Goal: Task Accomplishment & Management: Manage account settings

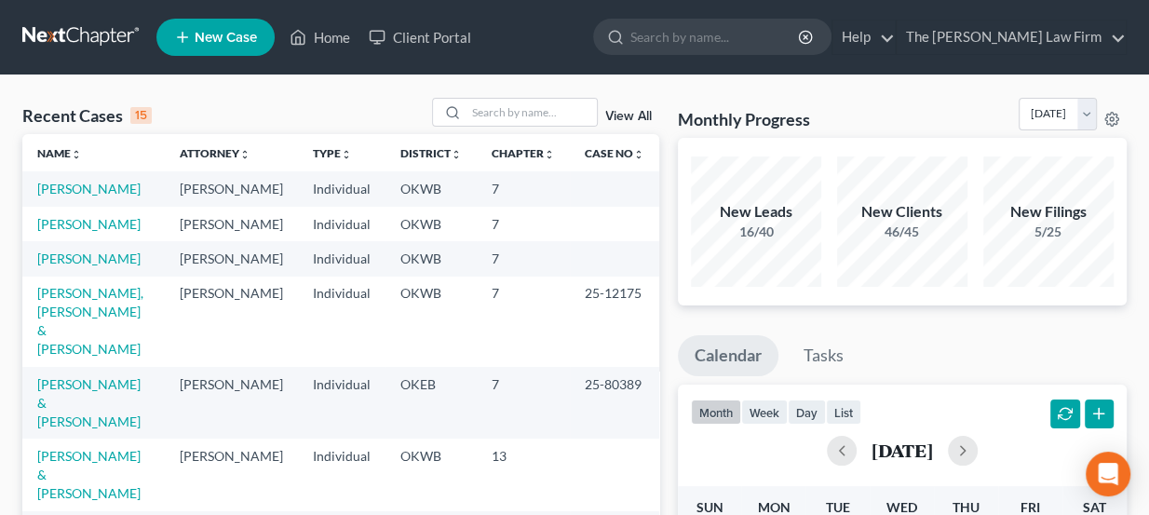
click at [100, 34] on link at bounding box center [81, 37] width 119 height 34
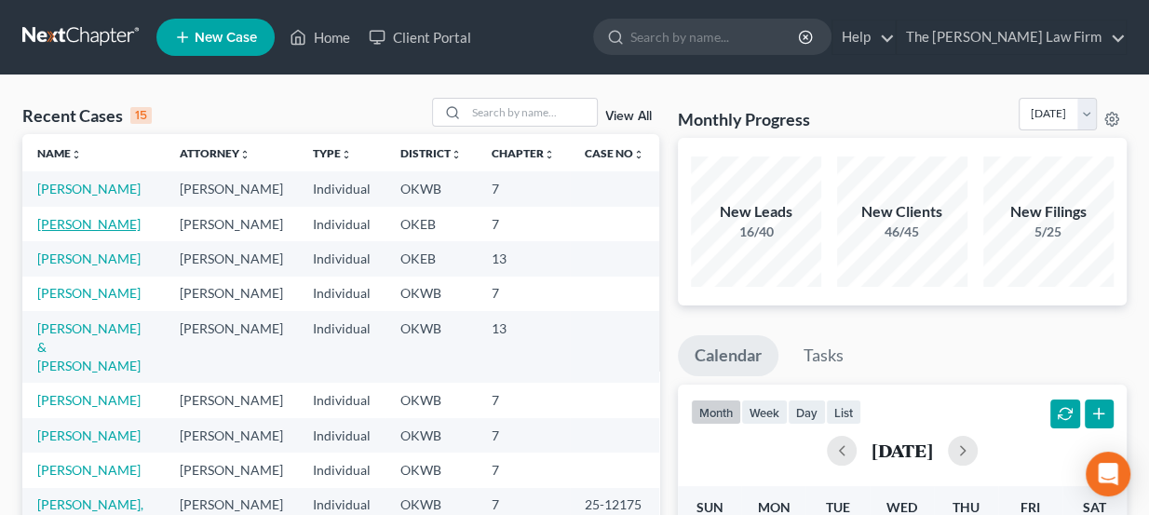
click at [107, 220] on link "[PERSON_NAME]" at bounding box center [88, 224] width 103 height 16
select select "4"
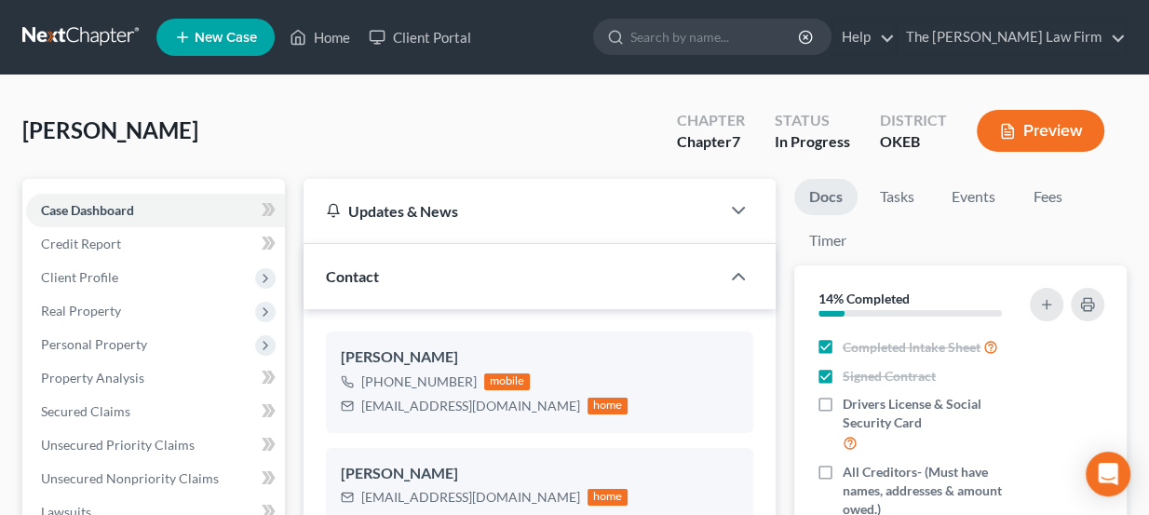
click at [112, 42] on link at bounding box center [81, 37] width 119 height 34
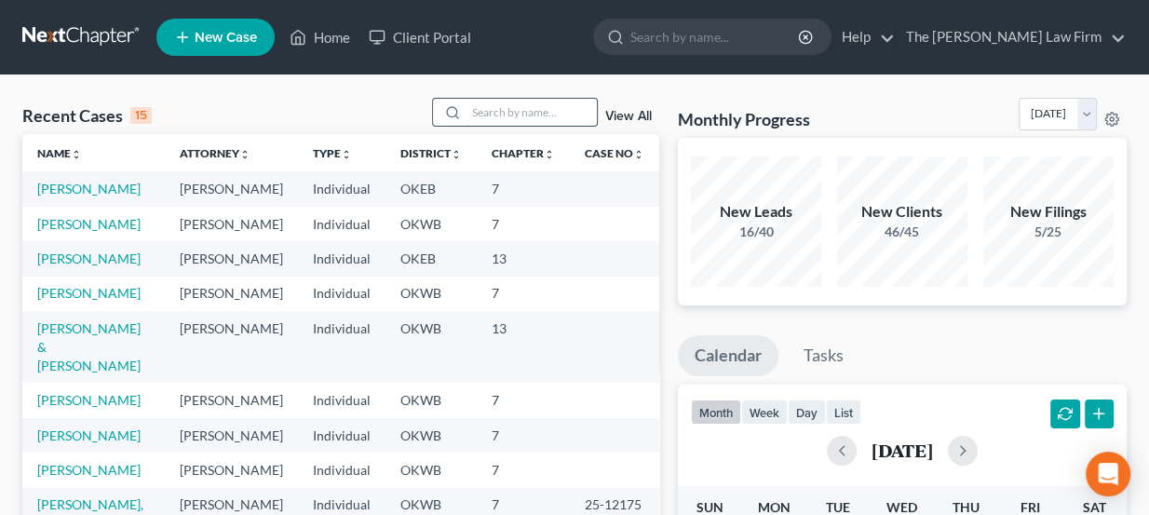
click at [503, 114] on input "search" at bounding box center [531, 112] width 130 height 27
type input "burnell"
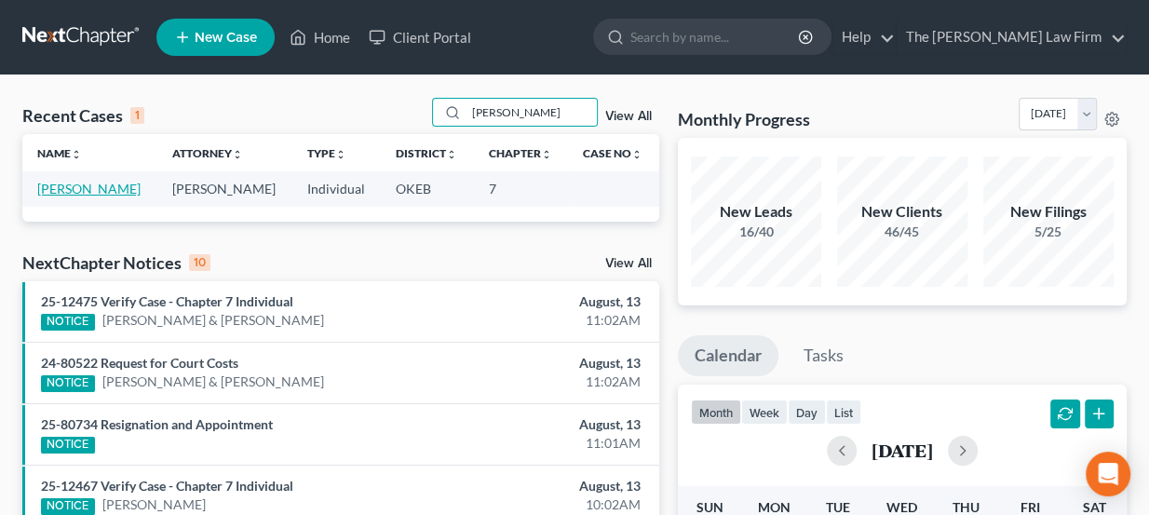
click at [91, 185] on link "[PERSON_NAME]" at bounding box center [88, 189] width 103 height 16
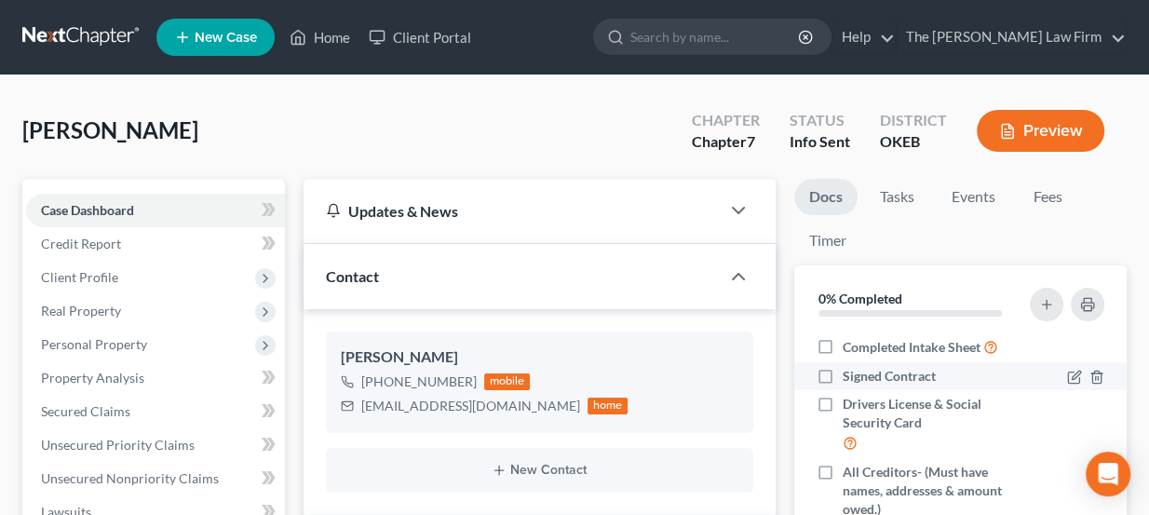
click at [896, 379] on span "Signed Contract" at bounding box center [889, 376] width 93 height 19
click at [862, 379] on input "Signed Contract" at bounding box center [856, 373] width 12 height 12
checkbox input "true"
click at [114, 37] on link at bounding box center [81, 37] width 119 height 34
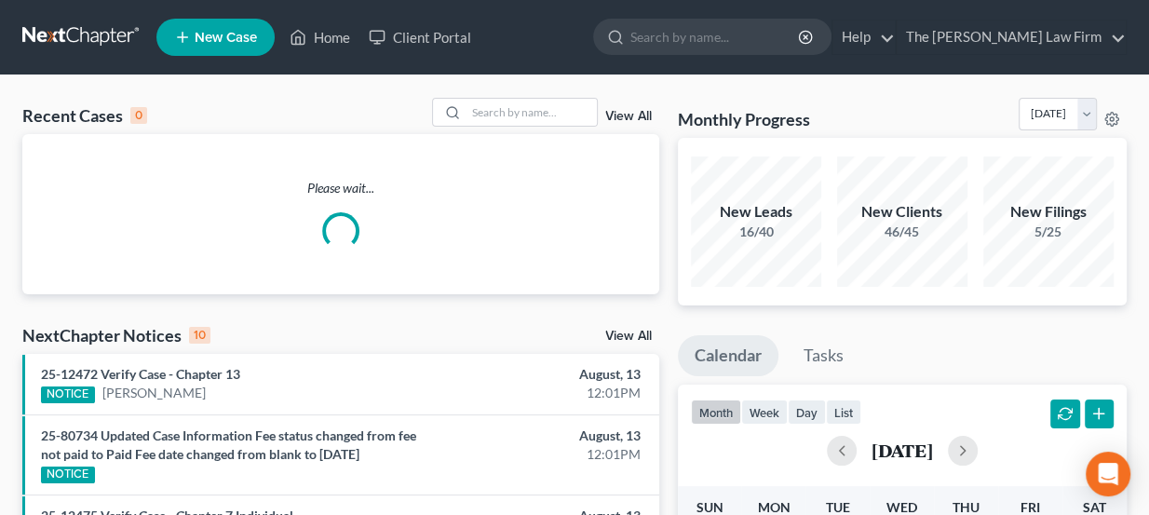
click at [624, 132] on div "Recent Cases 0 View All" at bounding box center [340, 116] width 637 height 36
click at [561, 113] on input "search" at bounding box center [531, 112] width 130 height 27
type input "young"
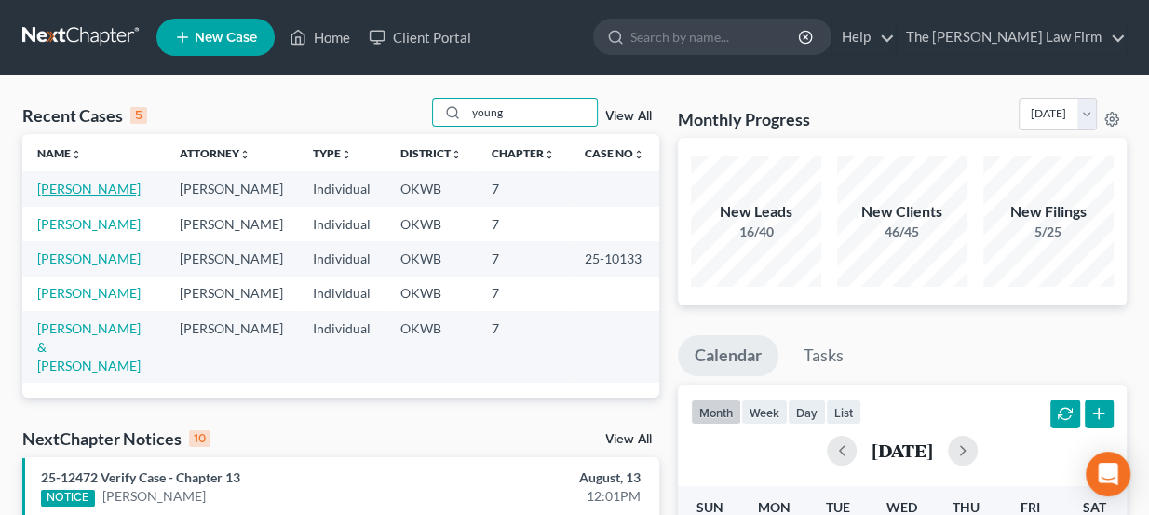
click at [103, 188] on link "[PERSON_NAME]" at bounding box center [88, 189] width 103 height 16
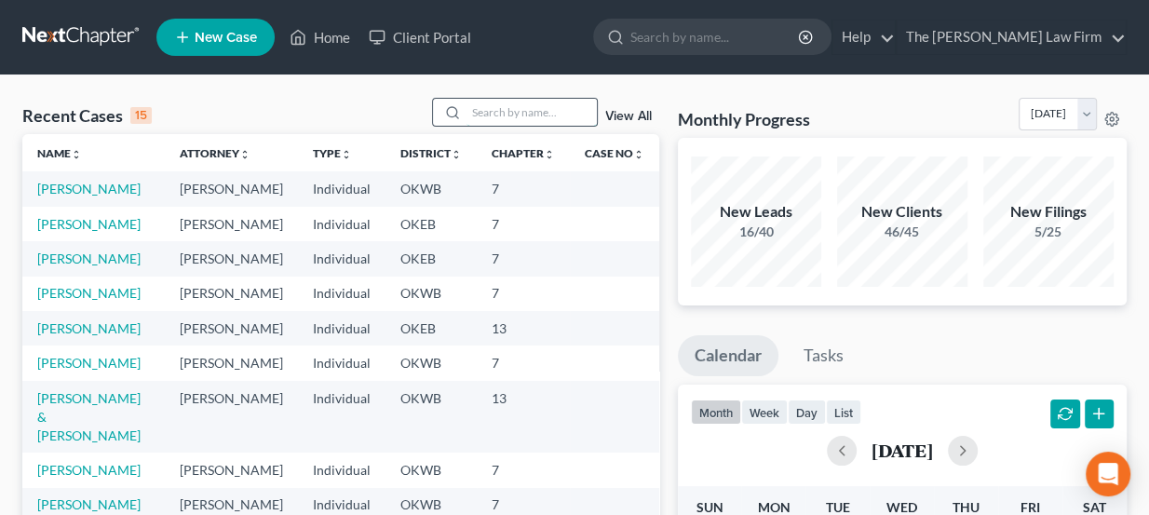
click at [512, 107] on input "search" at bounding box center [531, 112] width 130 height 27
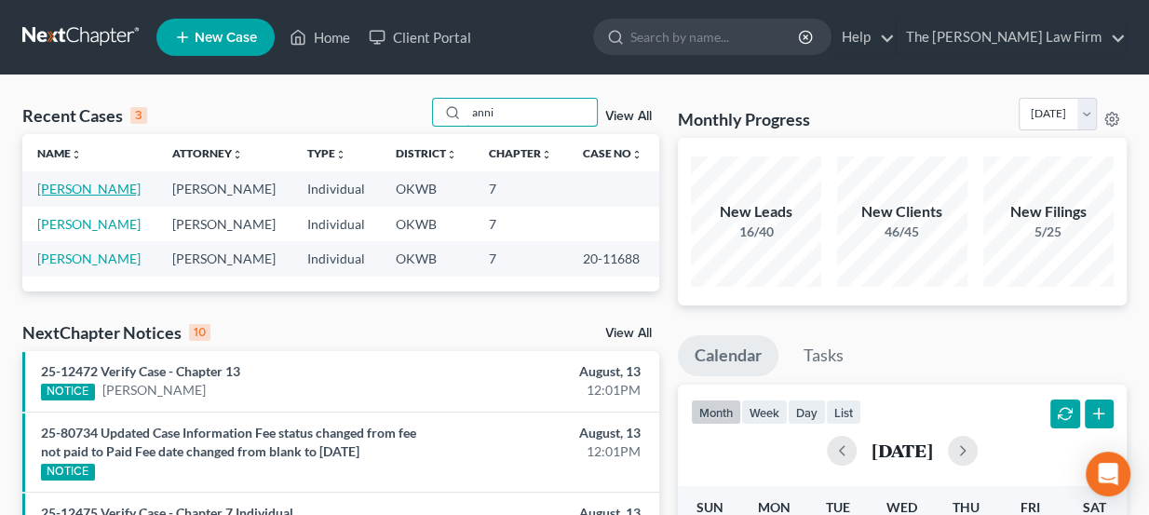
type input "anni"
click at [74, 193] on link "[PERSON_NAME]" at bounding box center [88, 189] width 103 height 16
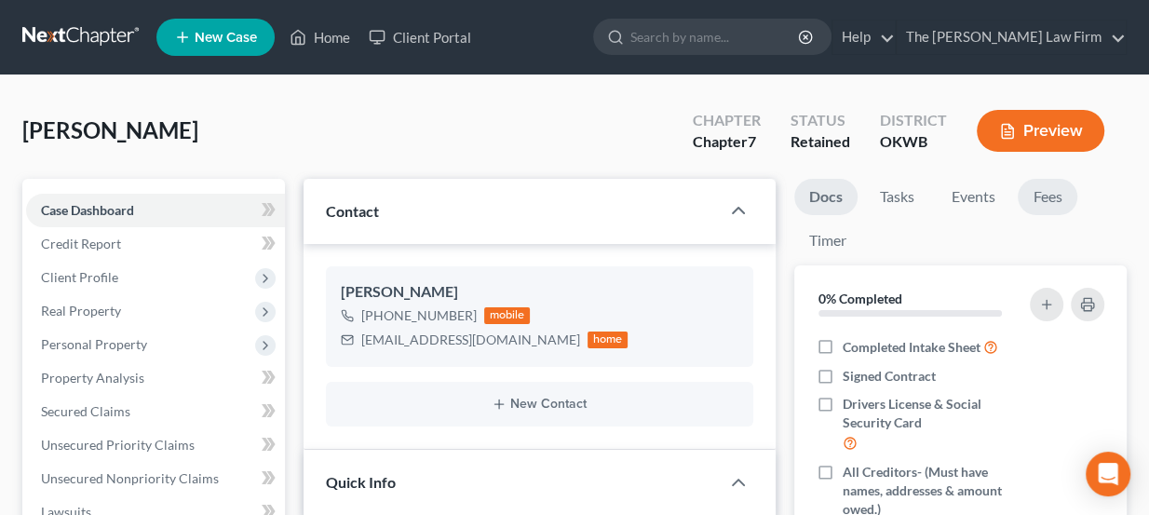
click at [1040, 196] on link "Fees" at bounding box center [1048, 197] width 60 height 36
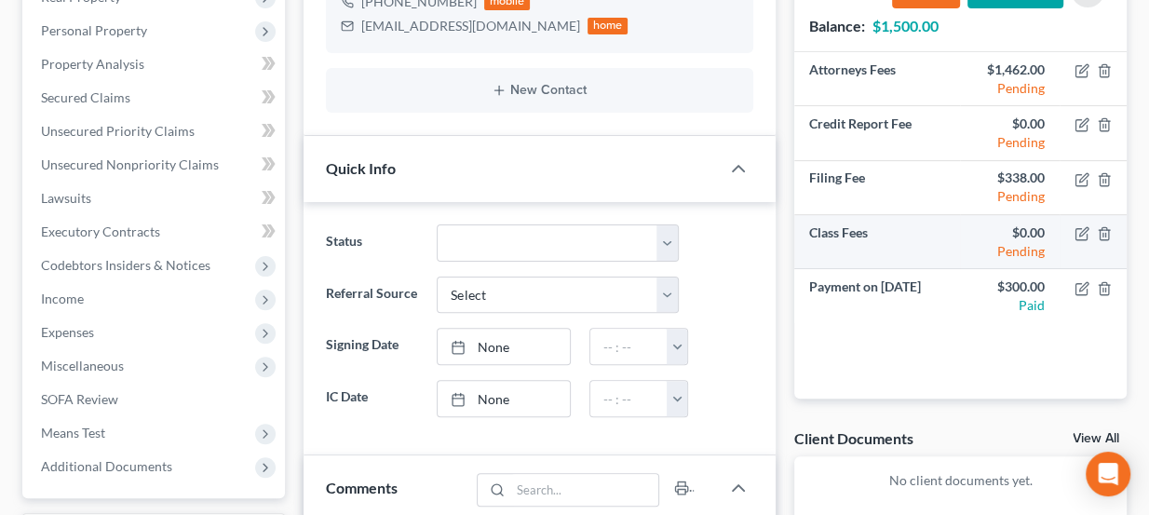
scroll to position [338, 0]
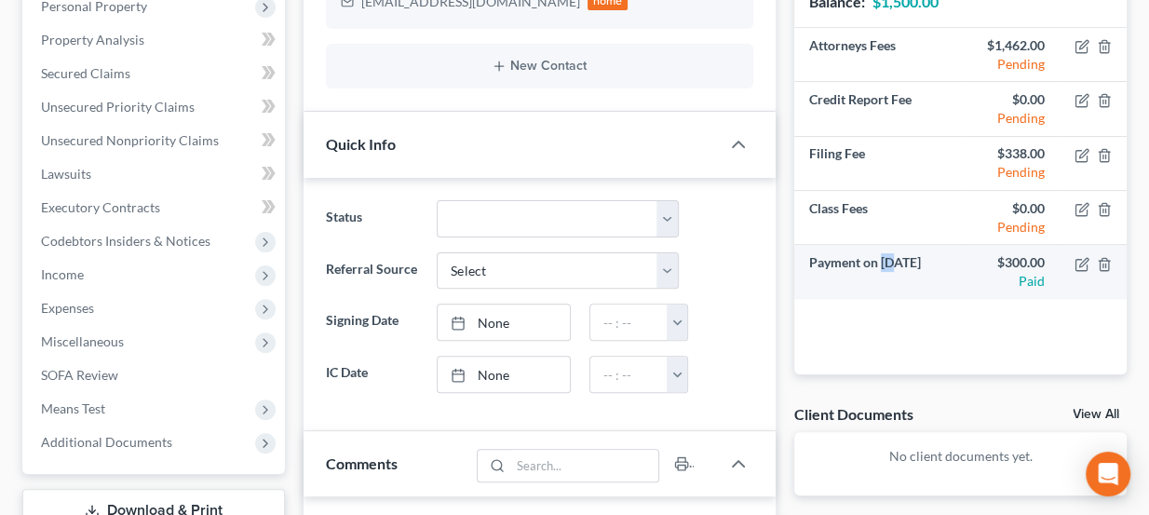
drag, startPoint x: 884, startPoint y: 257, endPoint x: 898, endPoint y: 258, distance: 14.0
click at [898, 258] on td "Payment on May 8, 2025" at bounding box center [877, 271] width 166 height 53
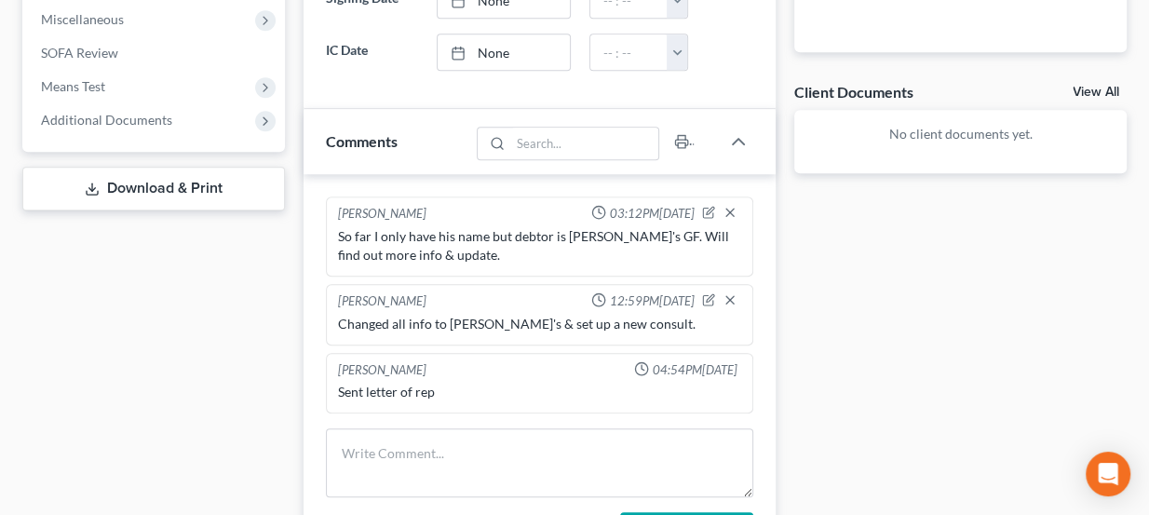
scroll to position [762, 0]
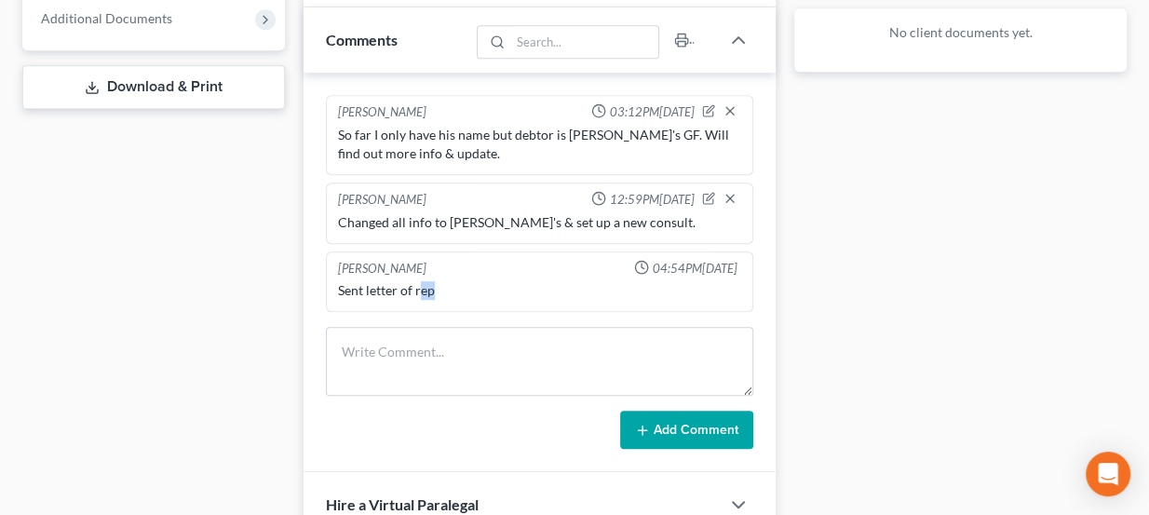
drag, startPoint x: 419, startPoint y: 286, endPoint x: 441, endPoint y: 285, distance: 22.4
click at [441, 285] on div "Sent letter of rep" at bounding box center [540, 290] width 404 height 19
drag, startPoint x: 667, startPoint y: 266, endPoint x: 747, endPoint y: 258, distance: 80.5
click at [747, 258] on div "Kate Martin 04:54PM, 05/08/2025 Sent letter of rep" at bounding box center [540, 281] width 428 height 61
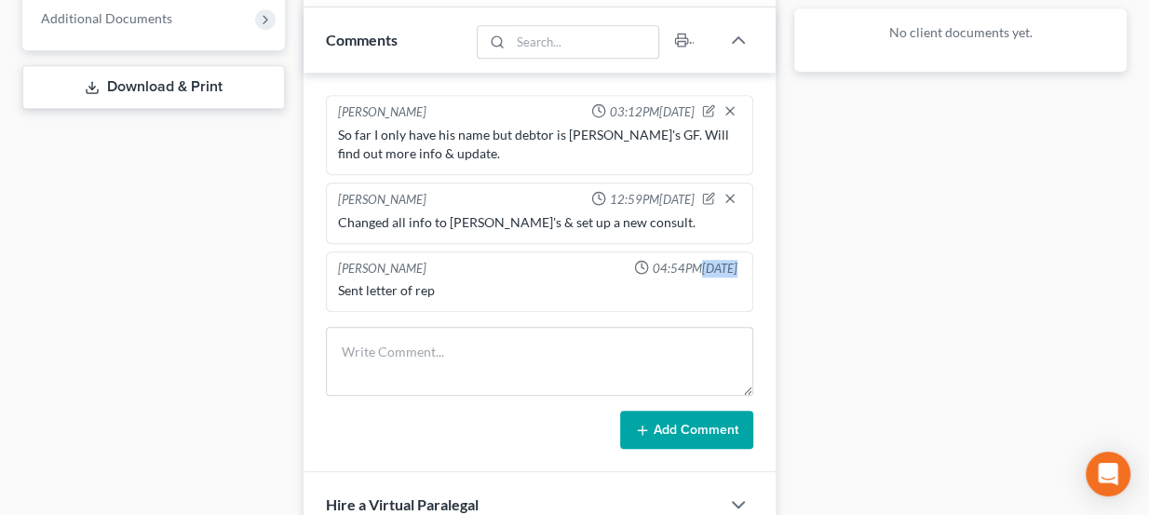
click at [747, 258] on div "Kate Martin 04:54PM, 05/08/2025 Sent letter of rep" at bounding box center [540, 281] width 428 height 61
drag, startPoint x: 557, startPoint y: 214, endPoint x: 612, endPoint y: 220, distance: 55.2
click at [612, 220] on div "Changed all info to Annilyn's & set up a new consult." at bounding box center [540, 222] width 404 height 19
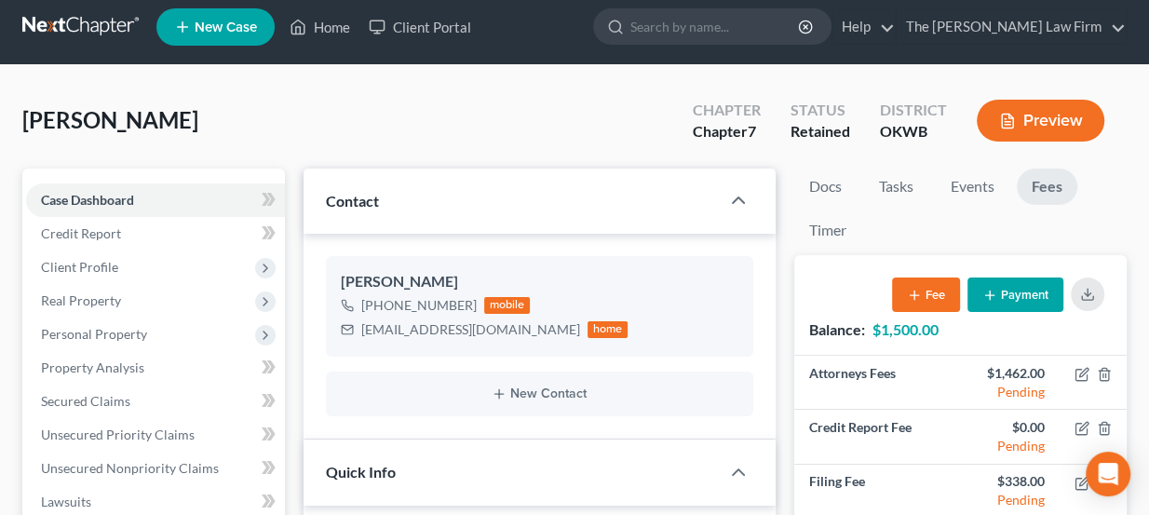
scroll to position [0, 0]
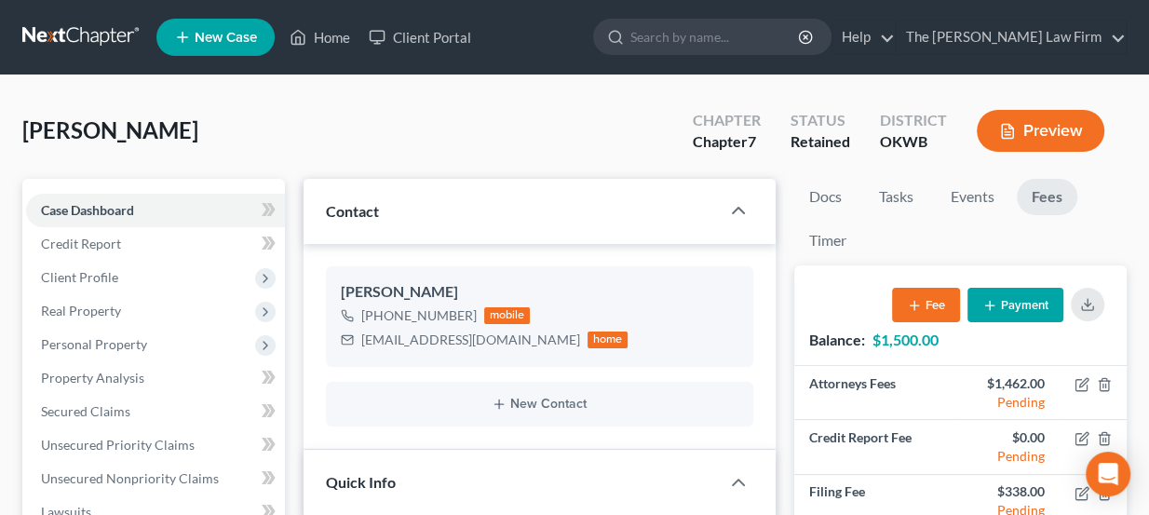
click at [101, 34] on link at bounding box center [81, 37] width 119 height 34
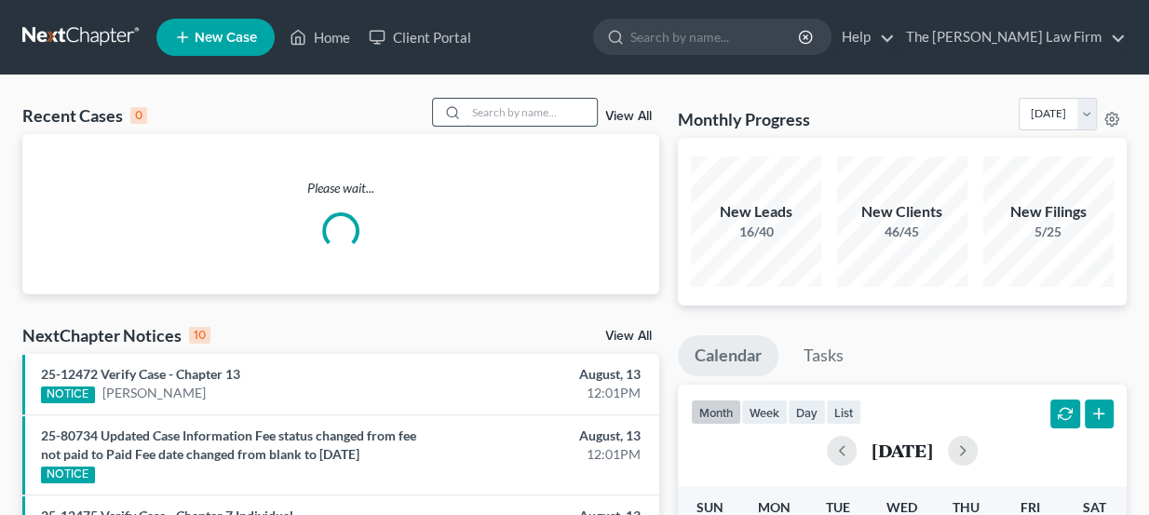
click at [560, 113] on input "search" at bounding box center [531, 112] width 130 height 27
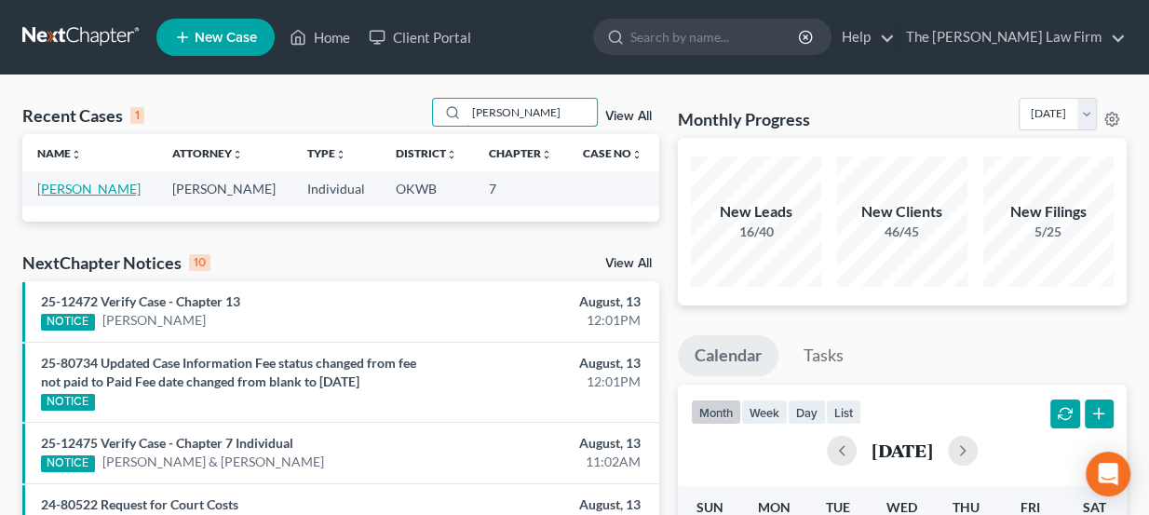
type input "[PERSON_NAME]"
click at [65, 194] on link "[PERSON_NAME]" at bounding box center [88, 189] width 103 height 16
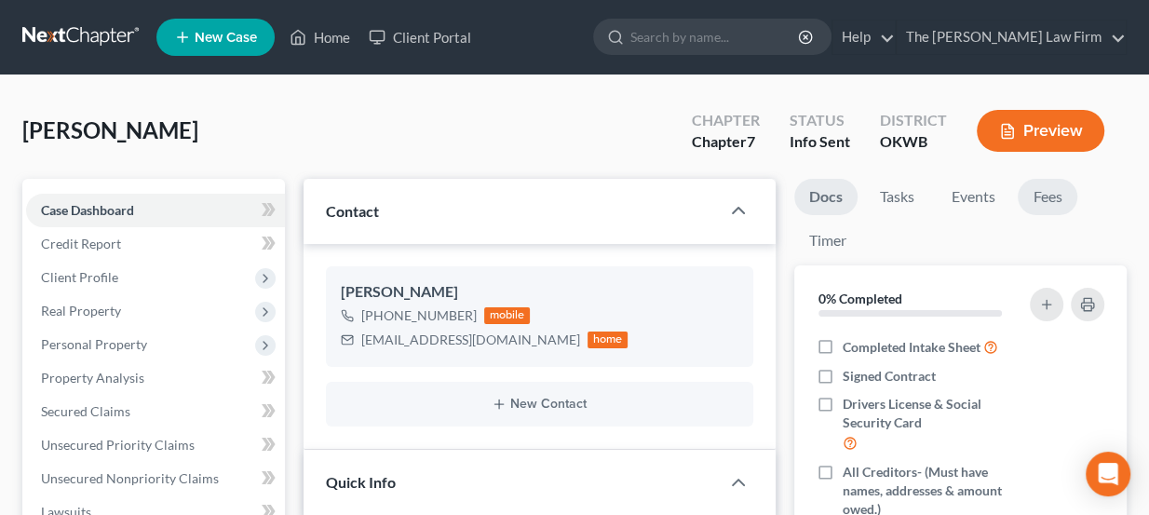
click at [1060, 205] on link "Fees" at bounding box center [1048, 197] width 60 height 36
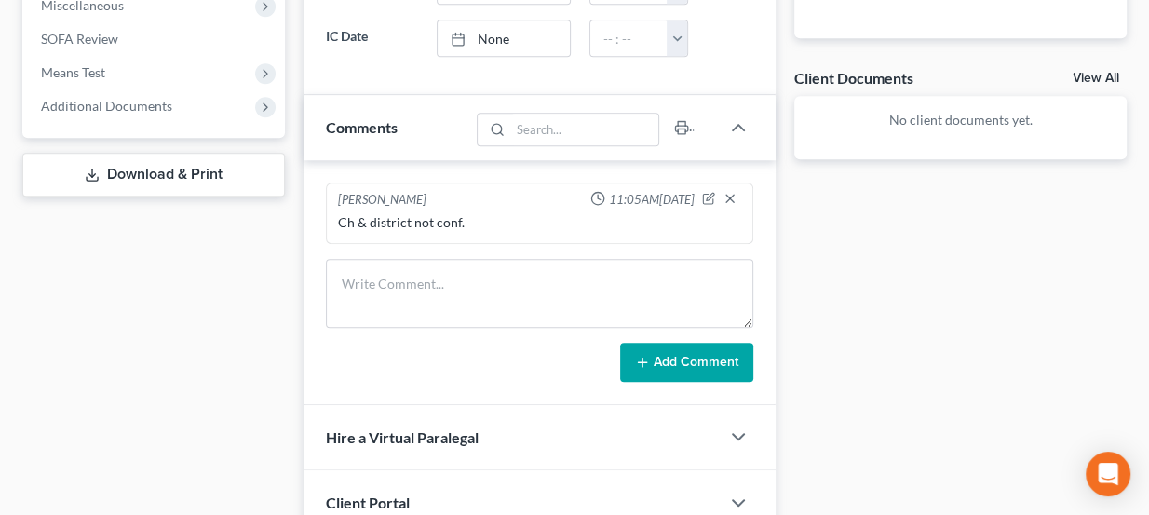
scroll to position [677, 0]
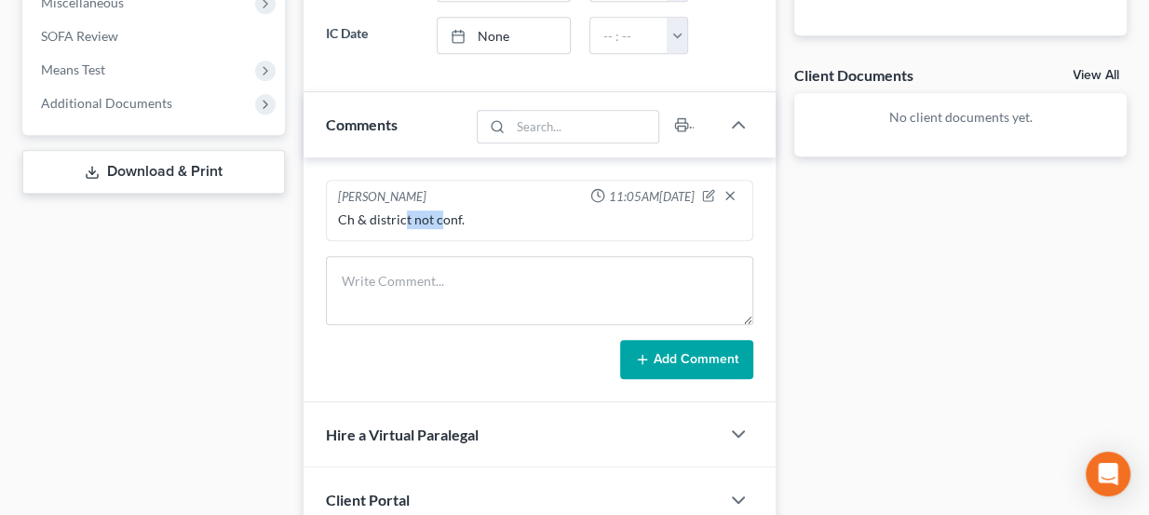
drag, startPoint x: 402, startPoint y: 216, endPoint x: 438, endPoint y: 215, distance: 35.4
click at [438, 215] on div "Ch & district not conf." at bounding box center [540, 219] width 404 height 19
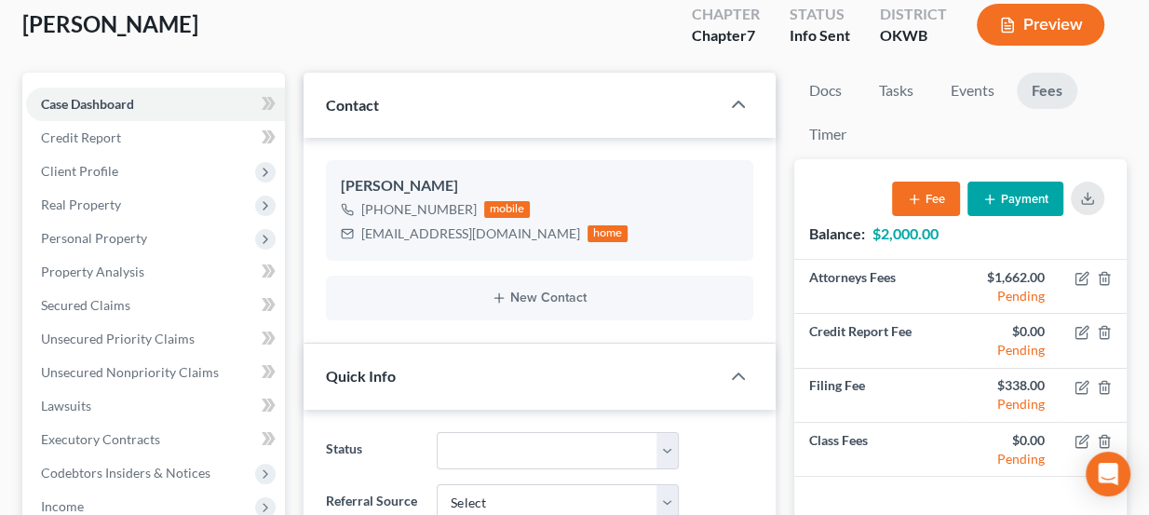
scroll to position [84, 0]
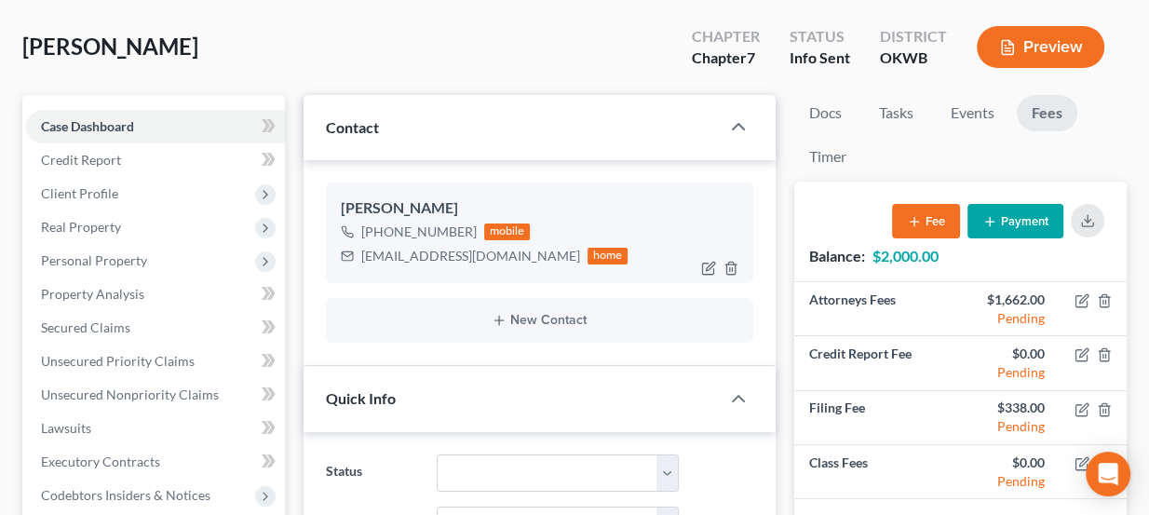
drag, startPoint x: 373, startPoint y: 197, endPoint x: 456, endPoint y: 207, distance: 83.4
click at [456, 207] on div "[PERSON_NAME]" at bounding box center [540, 208] width 398 height 22
click at [456, 207] on div "Kevin Williams" at bounding box center [540, 208] width 398 height 22
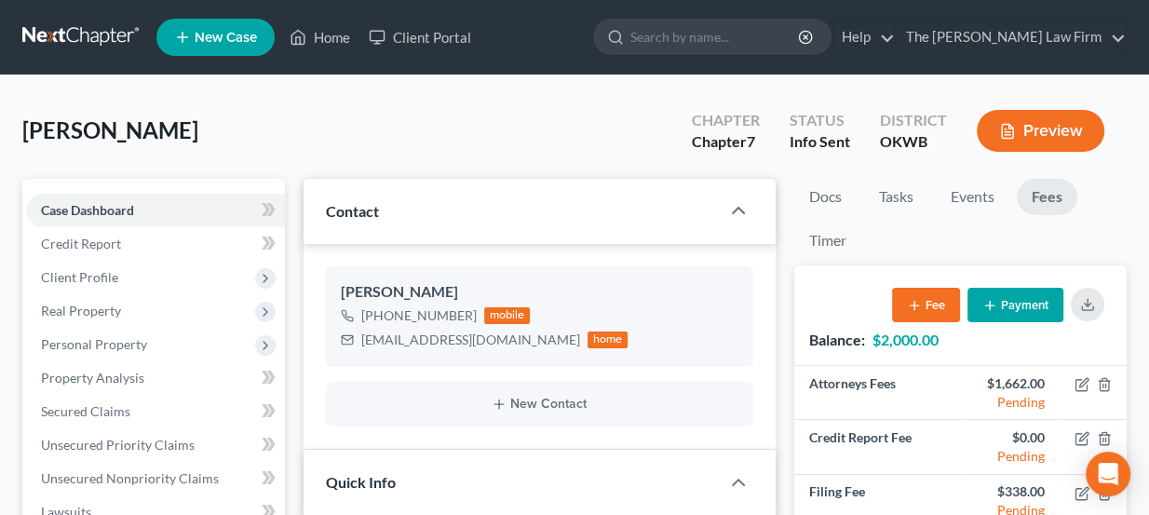
scroll to position [0, 0]
click at [108, 41] on link at bounding box center [81, 37] width 119 height 34
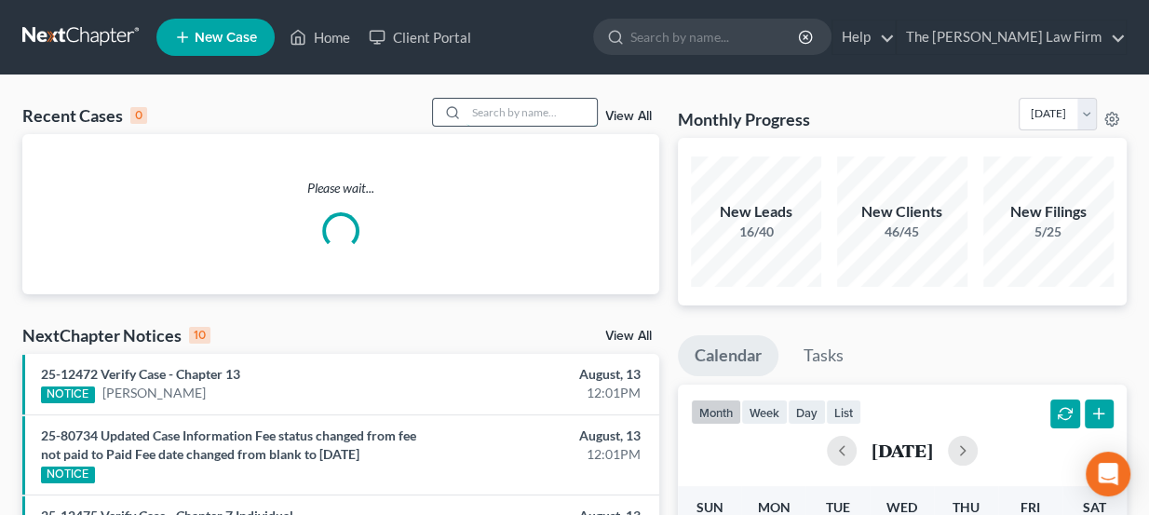
click at [501, 114] on input "search" at bounding box center [531, 112] width 130 height 27
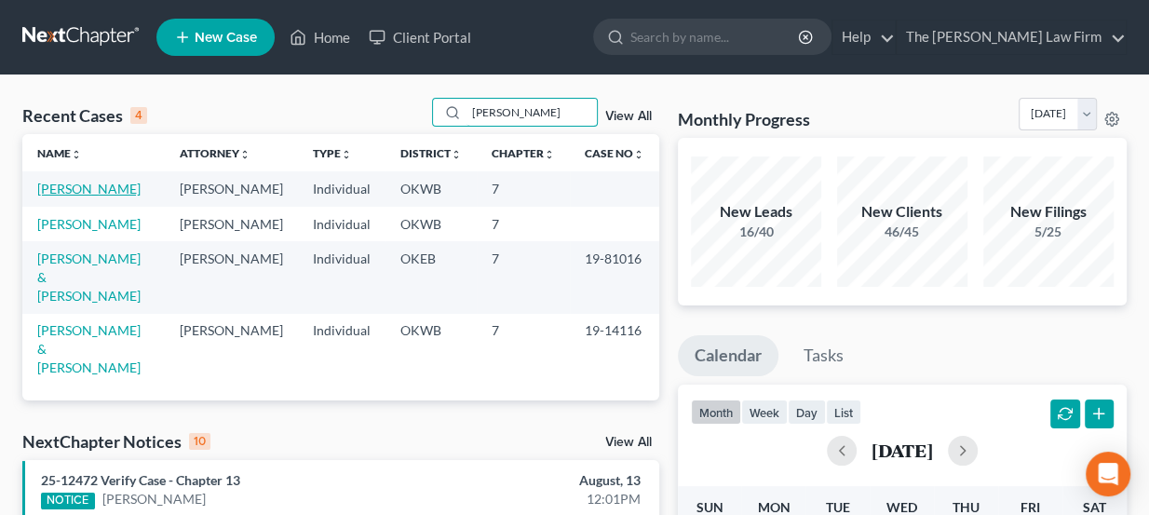
type input "ellis"
click at [74, 187] on link "[PERSON_NAME]" at bounding box center [88, 189] width 103 height 16
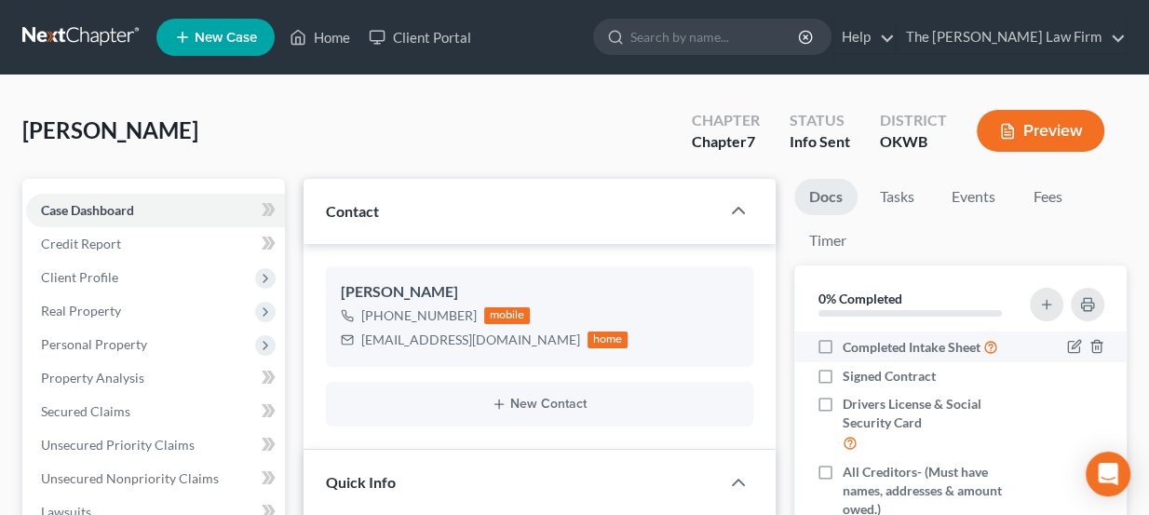
drag, startPoint x: 885, startPoint y: 374, endPoint x: 812, endPoint y: 333, distance: 84.2
click at [885, 375] on span "Signed Contract" at bounding box center [889, 376] width 93 height 19
click at [862, 375] on input "Signed Contract" at bounding box center [856, 373] width 12 height 12
checkbox input "true"
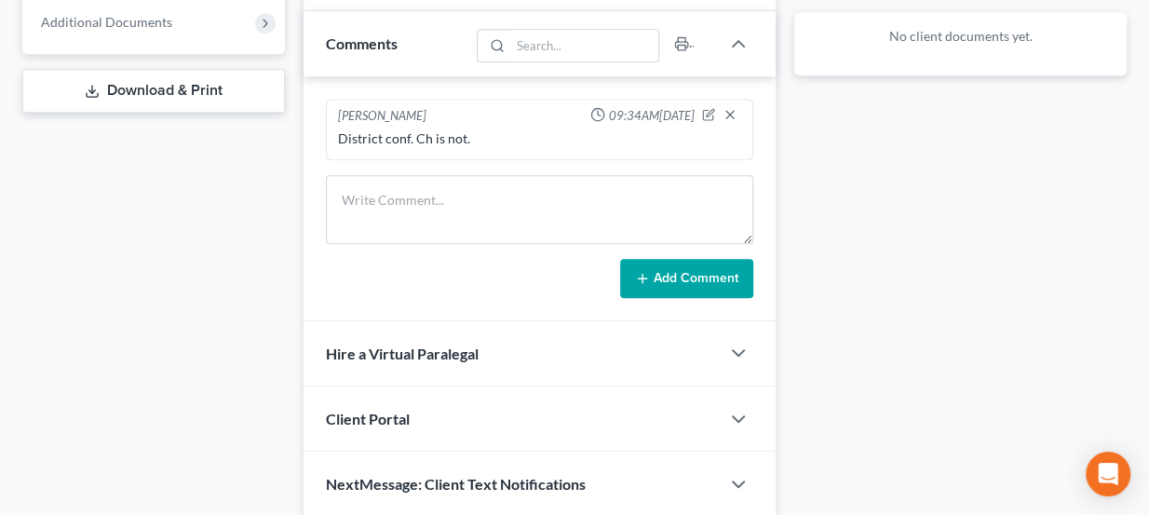
scroll to position [762, 0]
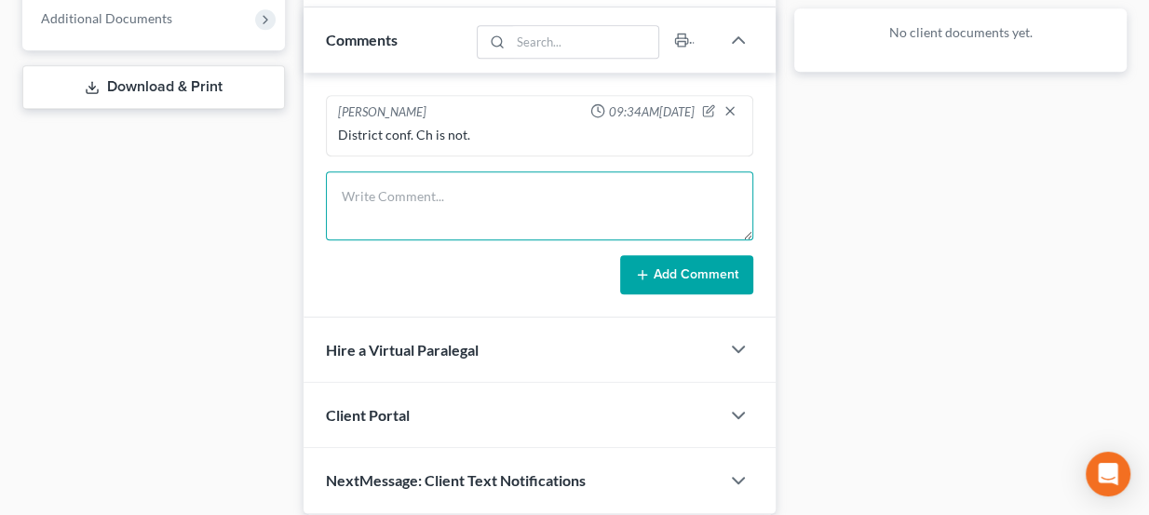
click at [438, 202] on textarea at bounding box center [540, 205] width 428 height 69
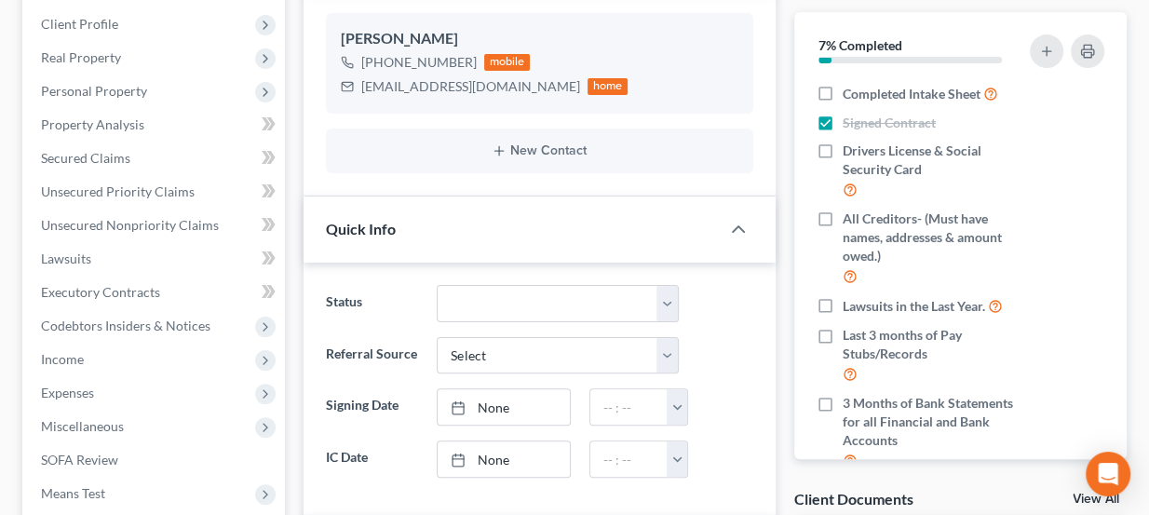
scroll to position [0, 0]
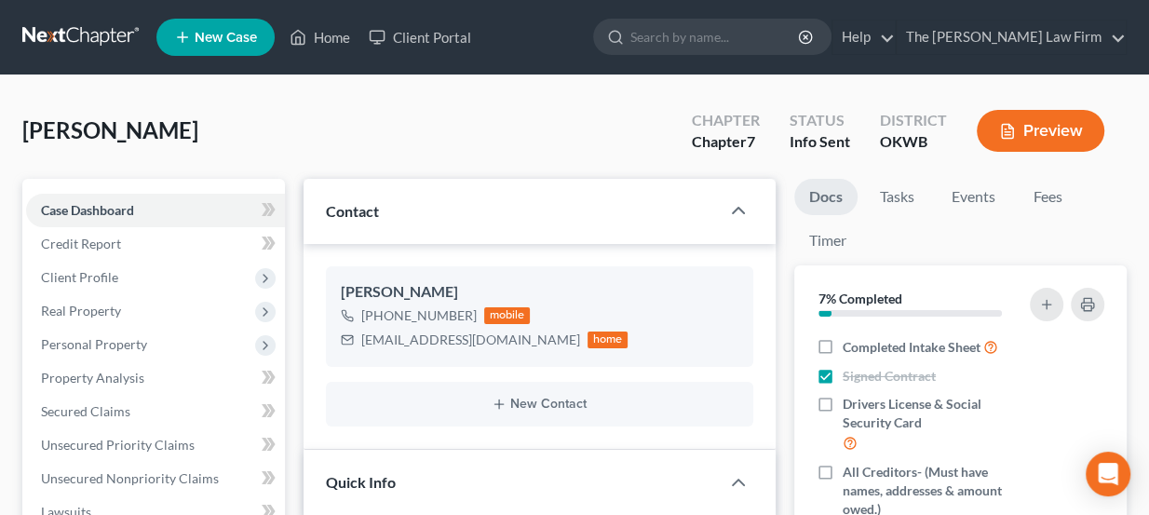
click at [88, 46] on link at bounding box center [81, 37] width 119 height 34
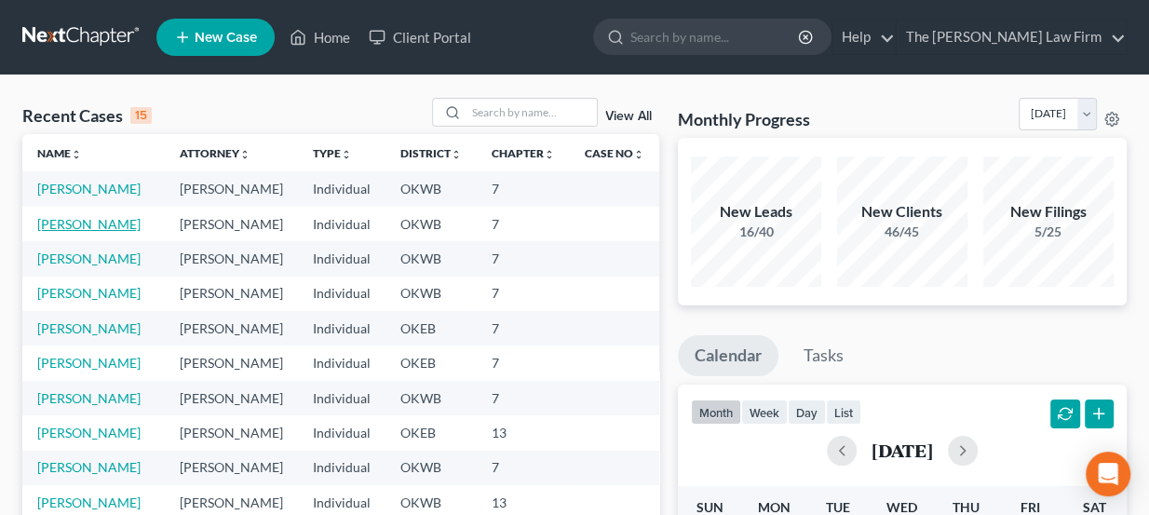
click at [86, 221] on link "[PERSON_NAME]" at bounding box center [88, 224] width 103 height 16
select select "3"
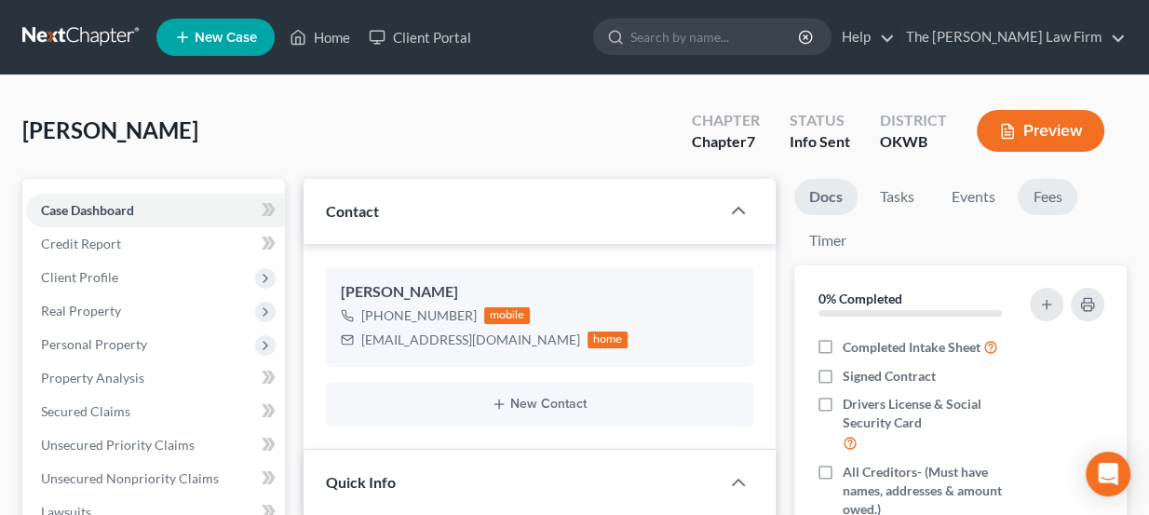
click at [1054, 192] on link "Fees" at bounding box center [1048, 197] width 60 height 36
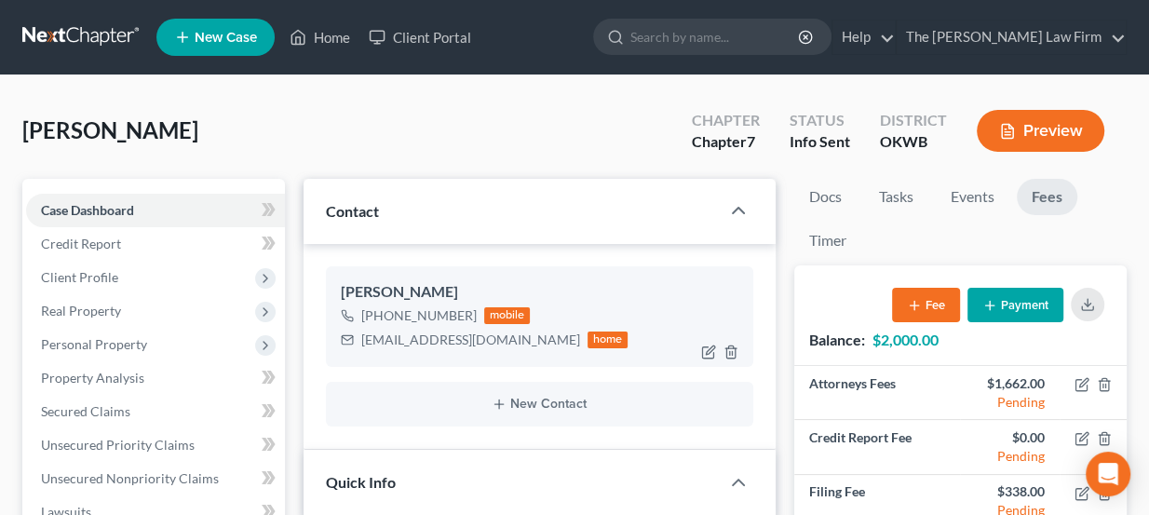
click at [431, 337] on div "kevinwilliams1813@icloud.com" at bounding box center [470, 340] width 219 height 19
copy div "kevinwilliams1813@icloud.com"
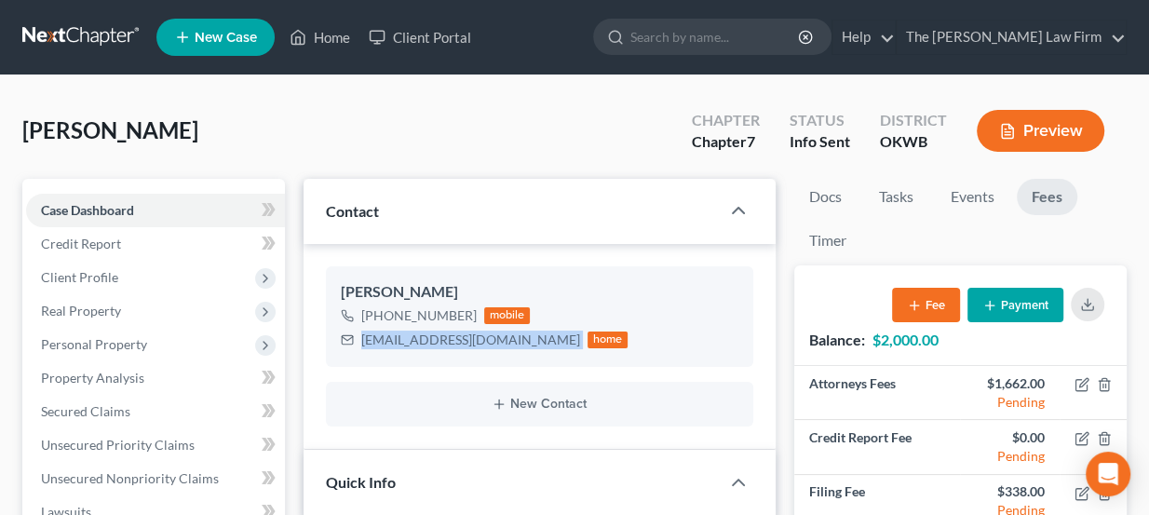
click at [1005, 305] on button "Payment" at bounding box center [1015, 305] width 96 height 34
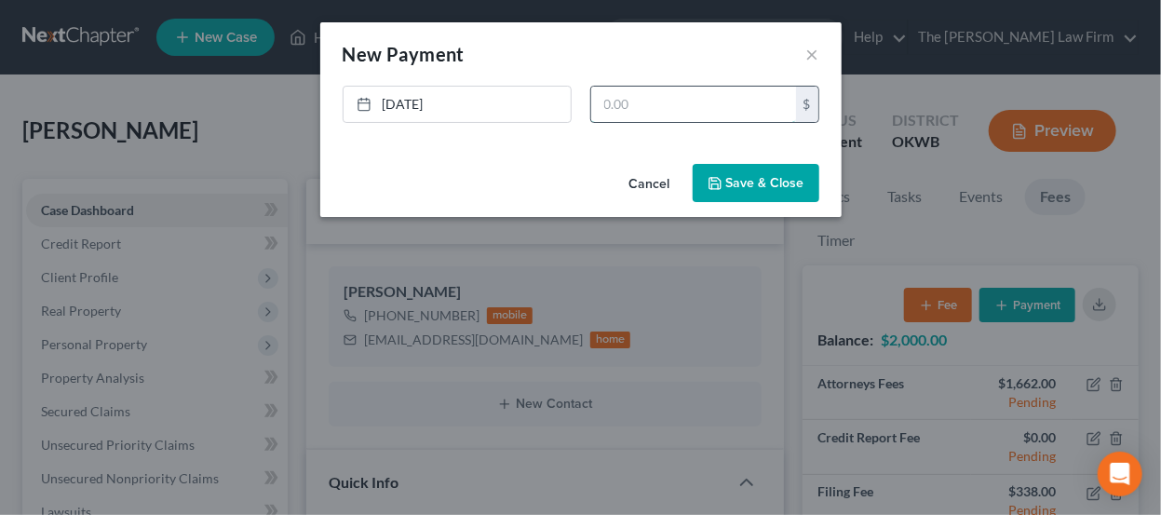
click at [636, 111] on input "text" at bounding box center [693, 104] width 205 height 35
type input "2,000"
click at [716, 190] on button "Save & Close" at bounding box center [756, 183] width 127 height 39
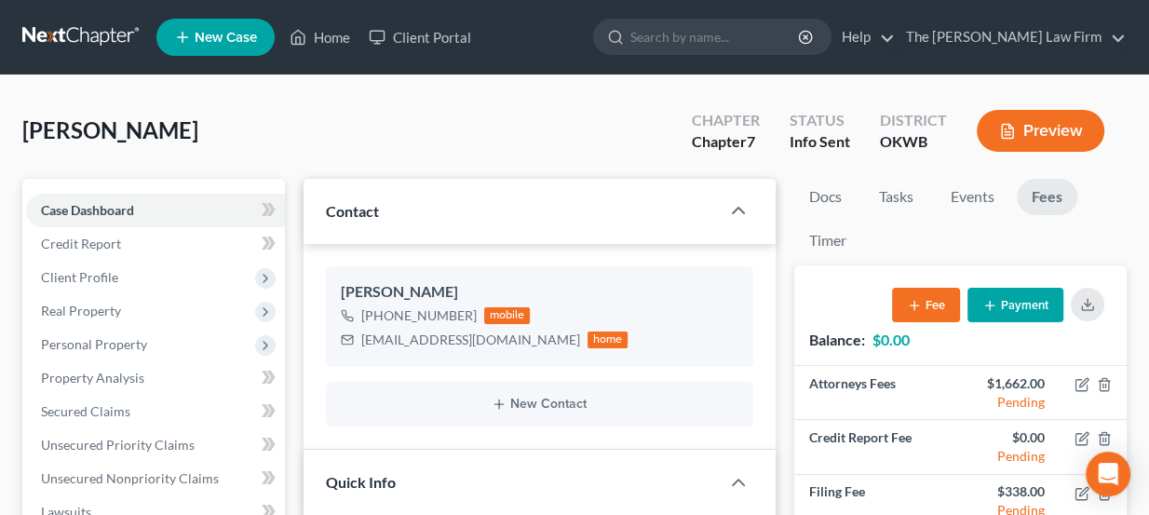
drag, startPoint x: 179, startPoint y: 130, endPoint x: 15, endPoint y: 129, distance: 163.9
click at [22, 134] on span "[PERSON_NAME]" at bounding box center [110, 129] width 176 height 27
drag, startPoint x: 23, startPoint y: 136, endPoint x: 173, endPoint y: 140, distance: 149.9
click at [173, 140] on span "[PERSON_NAME]" at bounding box center [110, 129] width 176 height 27
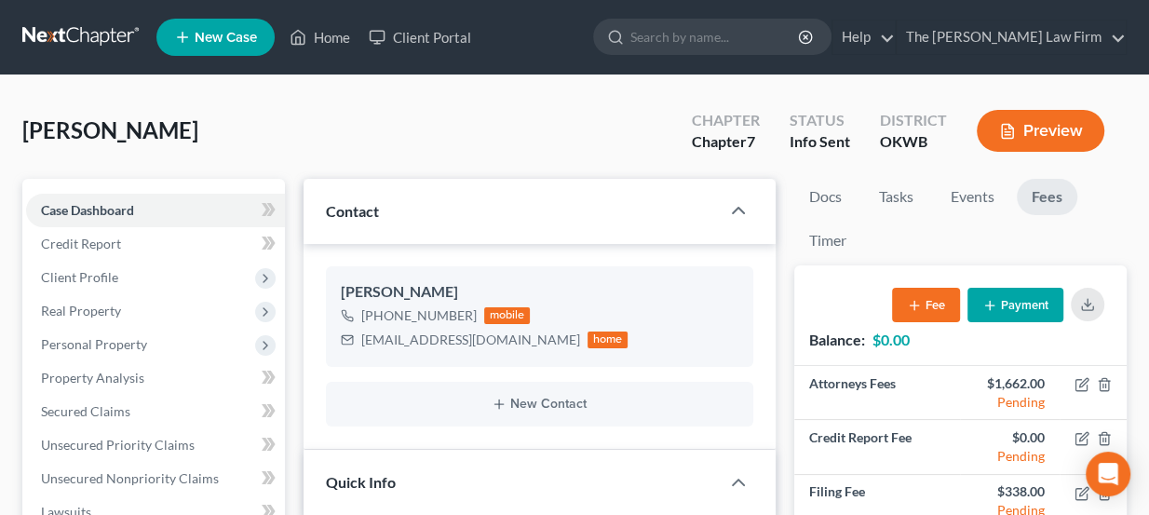
click at [173, 140] on span "[PERSON_NAME]" at bounding box center [110, 129] width 176 height 27
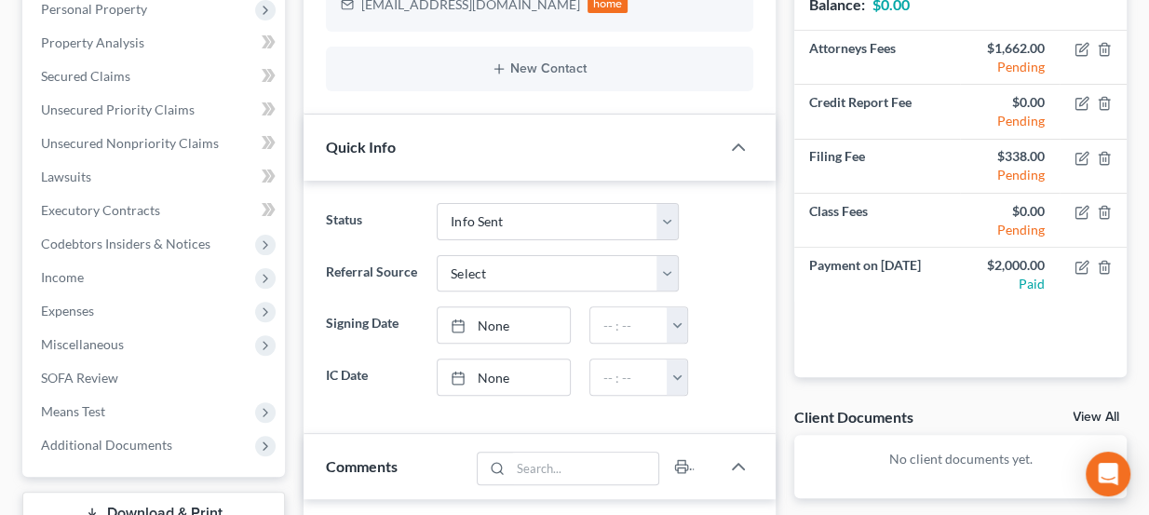
scroll to position [338, 0]
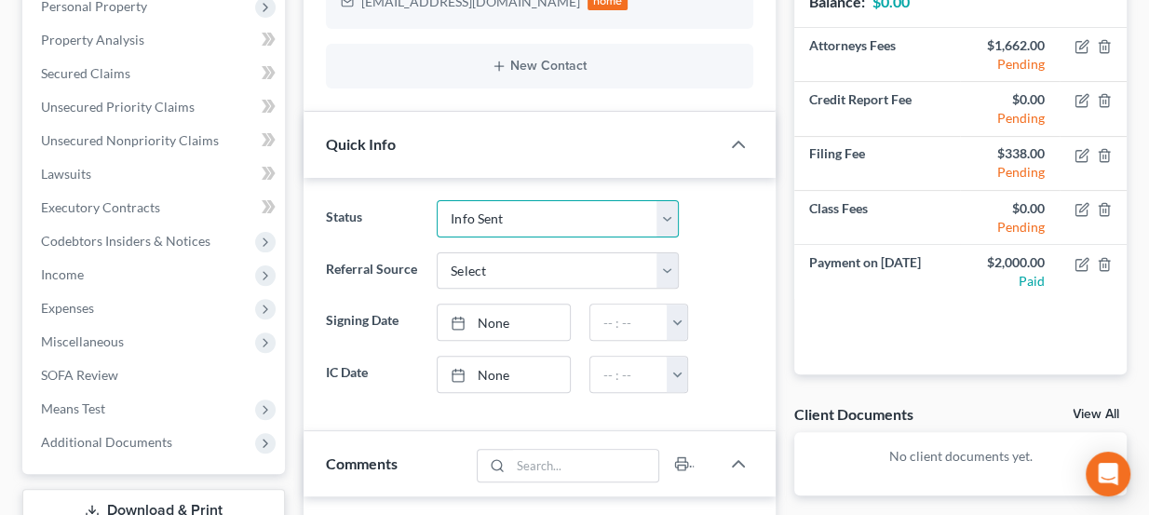
click at [529, 208] on select "Discharged Dismissed Filed Info Sent In Progress Lead Lost Lead Ready to File R…" at bounding box center [558, 218] width 242 height 37
select select "4"
click at [437, 200] on select "Discharged Dismissed Filed Info Sent In Progress Lead Lost Lead Ready to File R…" at bounding box center [558, 218] width 242 height 37
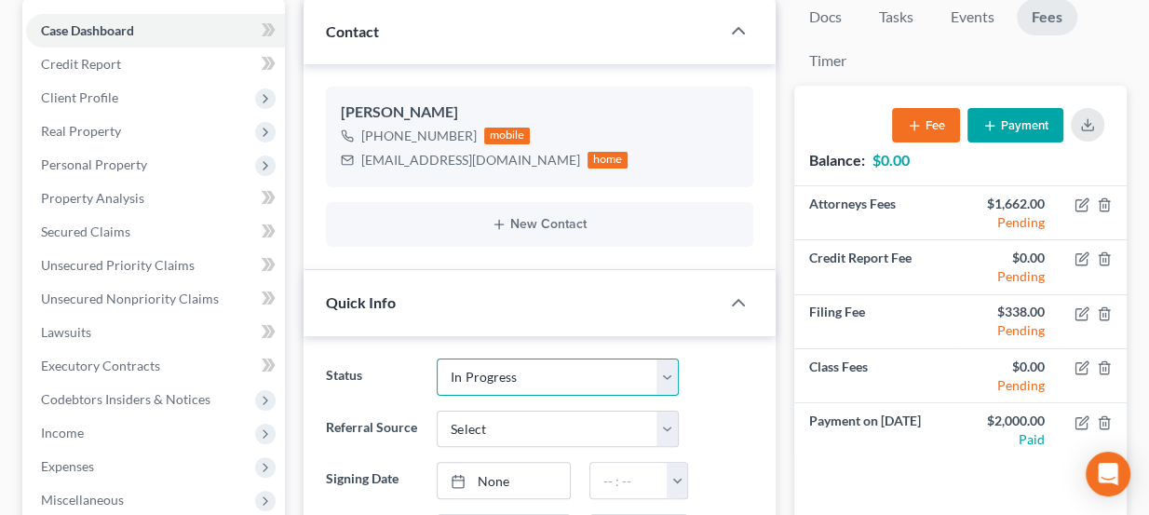
scroll to position [169, 0]
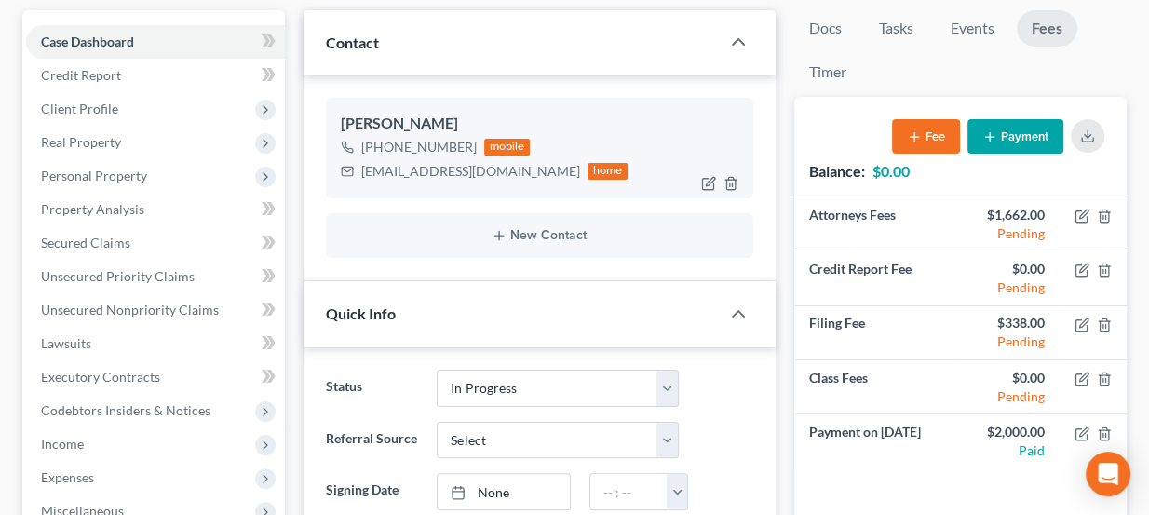
click at [422, 176] on div "kevinwilliams1813@icloud.com" at bounding box center [470, 171] width 219 height 19
click at [422, 175] on div "kevinwilliams1813@icloud.com" at bounding box center [470, 171] width 219 height 19
copy div "kevinwilliams1813@icloud.com"
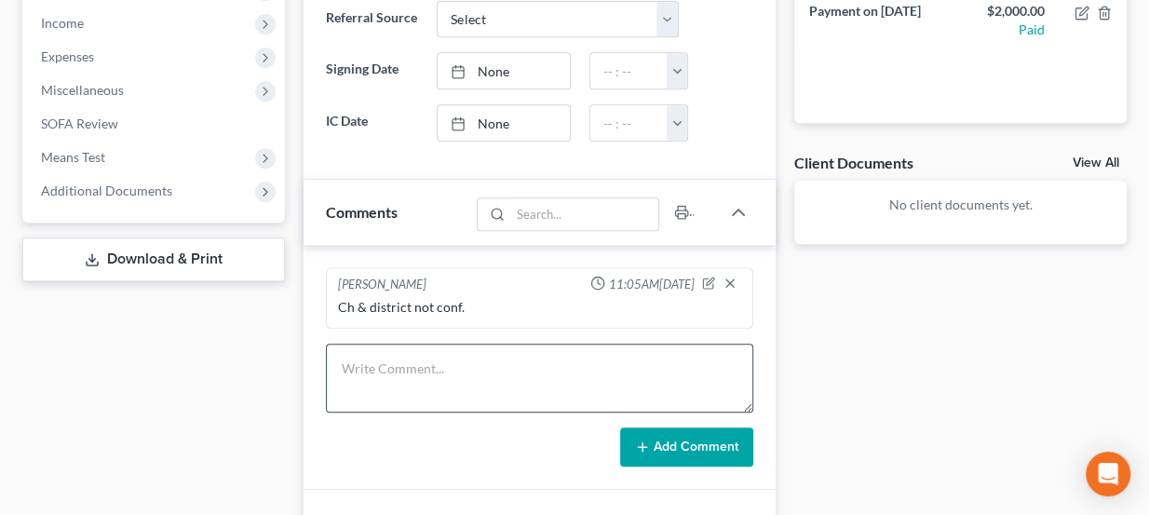
scroll to position [592, 0]
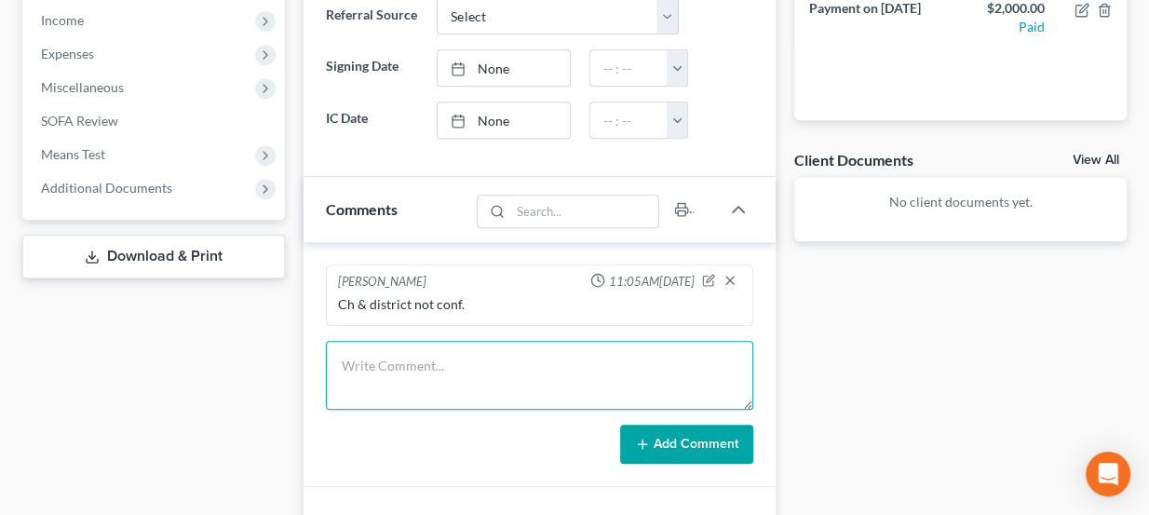
click at [438, 352] on textarea at bounding box center [540, 375] width 428 height 69
type textarea "Sent eSig contract - will upload to drive once rec'd. Can proceed with collecti…"
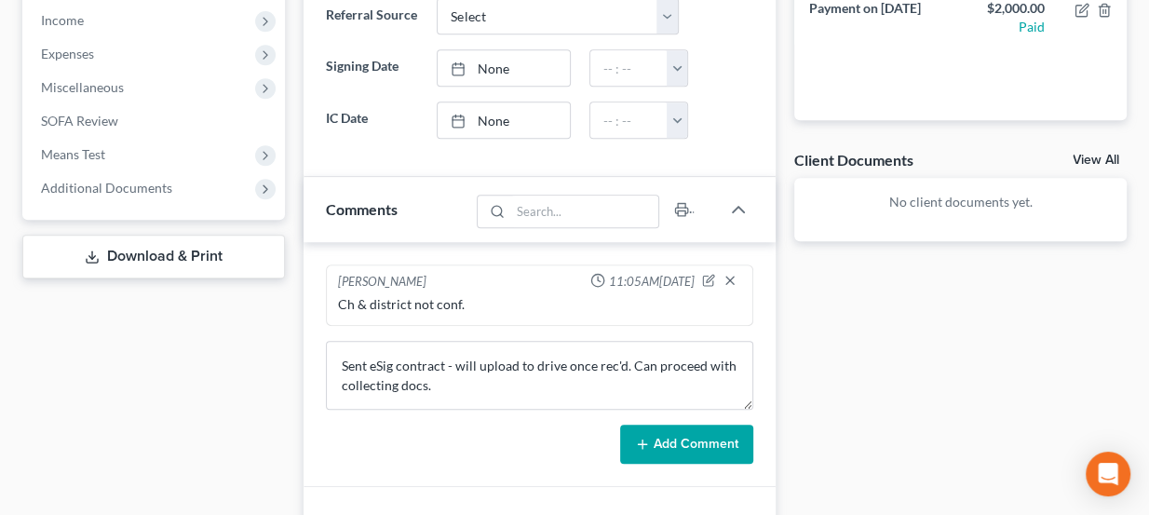
click at [663, 437] on button "Add Comment" at bounding box center [686, 444] width 133 height 39
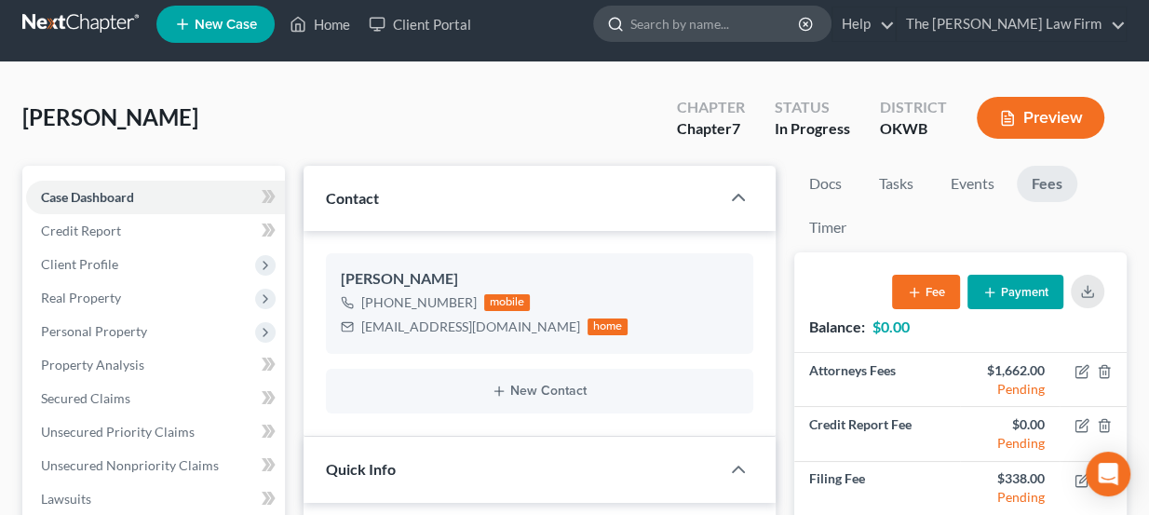
scroll to position [0, 0]
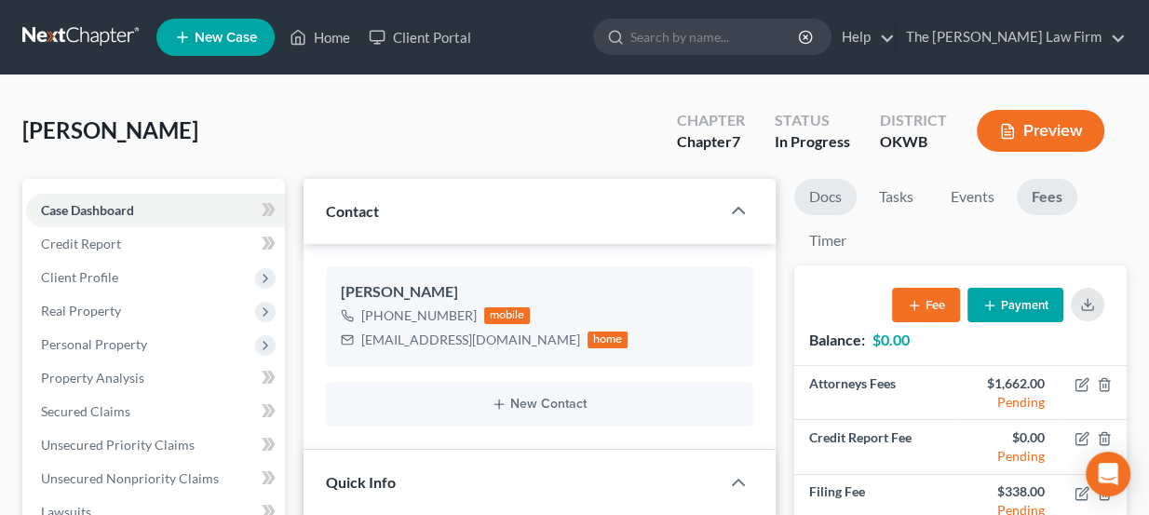
click at [826, 204] on link "Docs" at bounding box center [825, 197] width 62 height 36
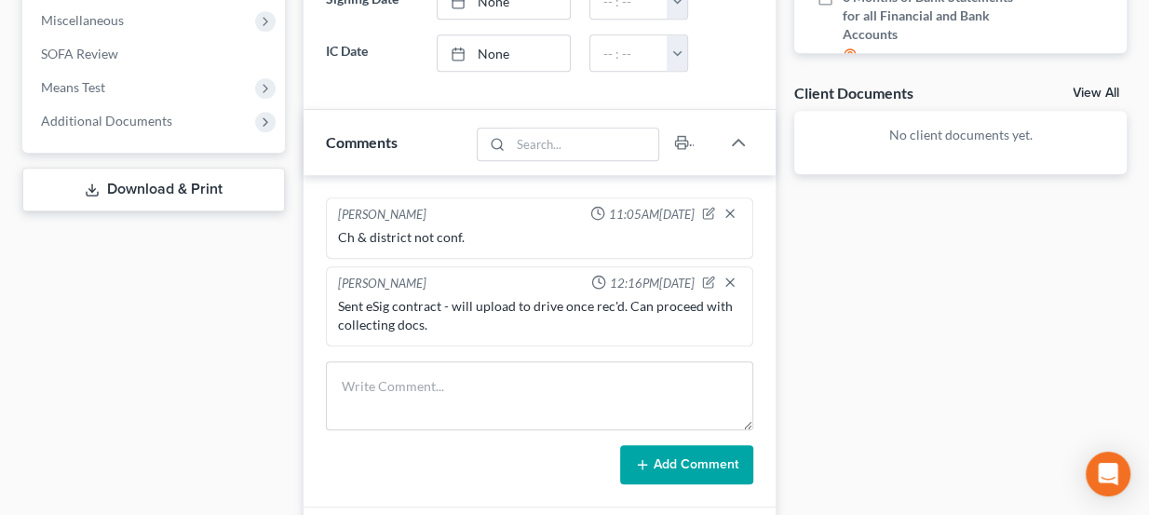
scroll to position [677, 0]
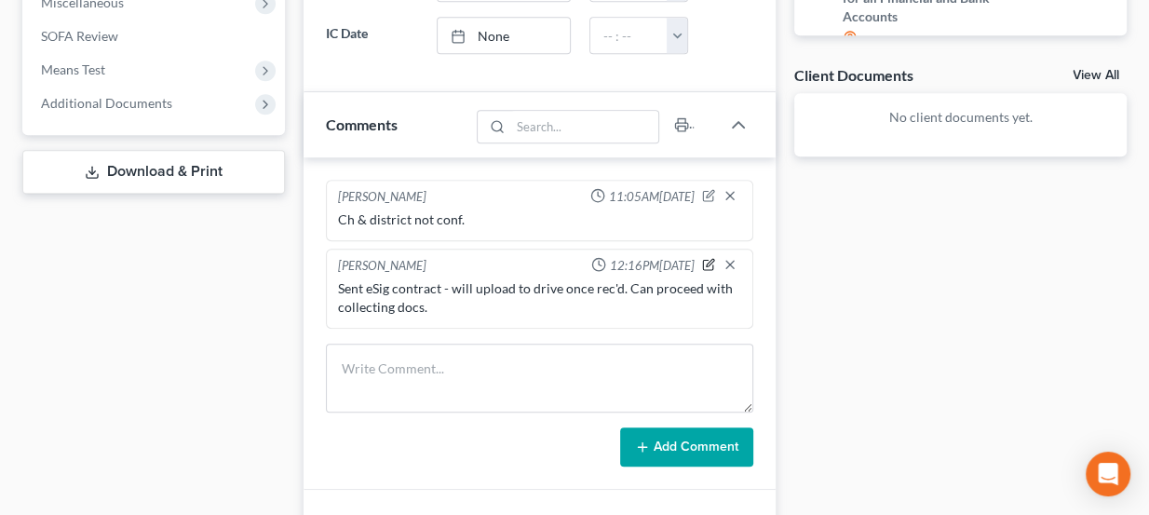
click at [706, 261] on icon "button" at bounding box center [708, 264] width 13 height 13
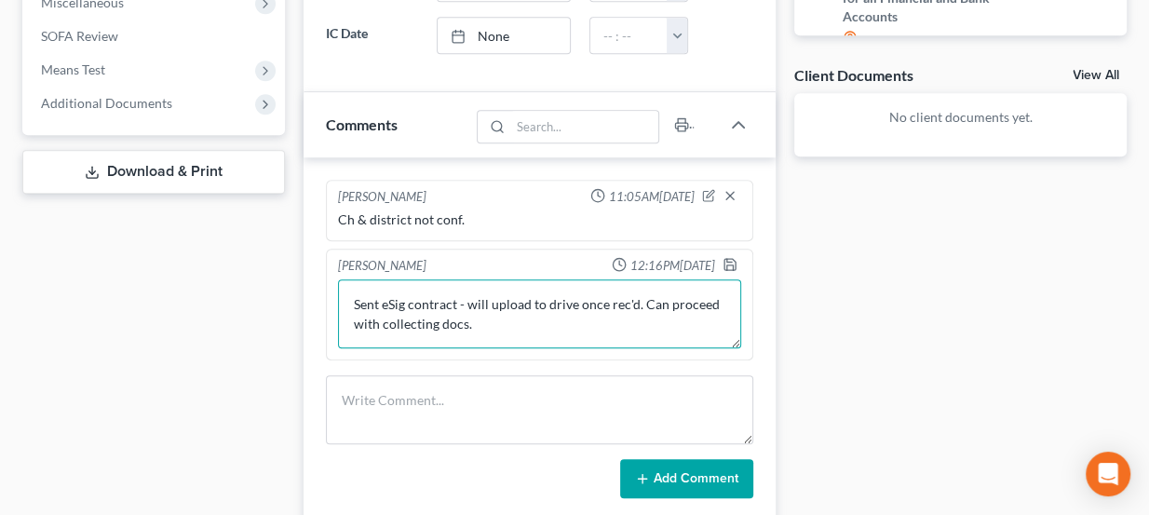
click at [352, 296] on textarea "Sent eSig contract - will upload to drive once rec'd. Can proceed with collecti…" at bounding box center [540, 313] width 404 height 69
type textarea "PIF. Sent eSig contract - will upload to drive once rec'd. Can proceed with col…"
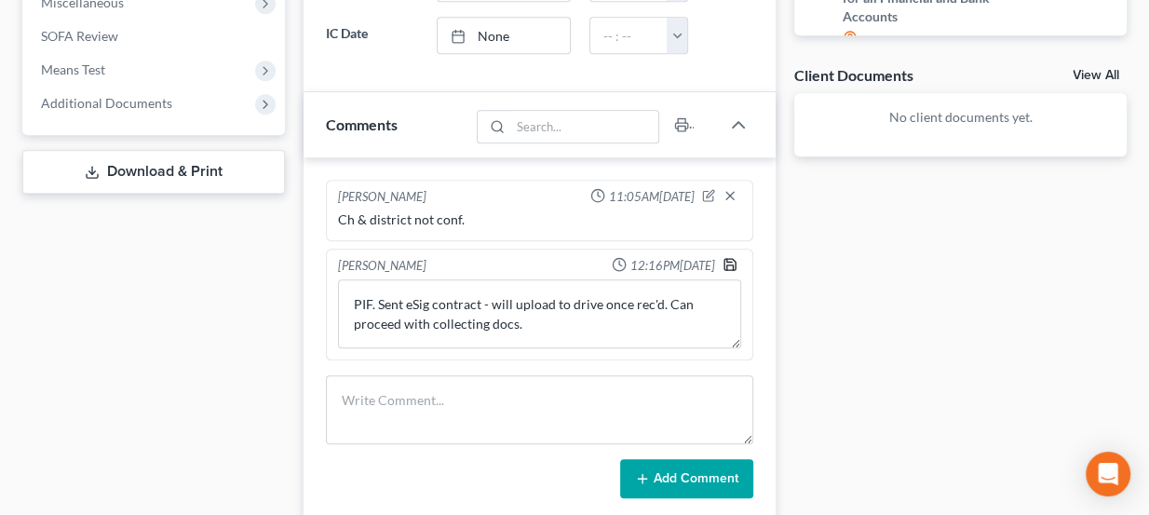
click at [734, 261] on icon "button" at bounding box center [729, 264] width 15 height 15
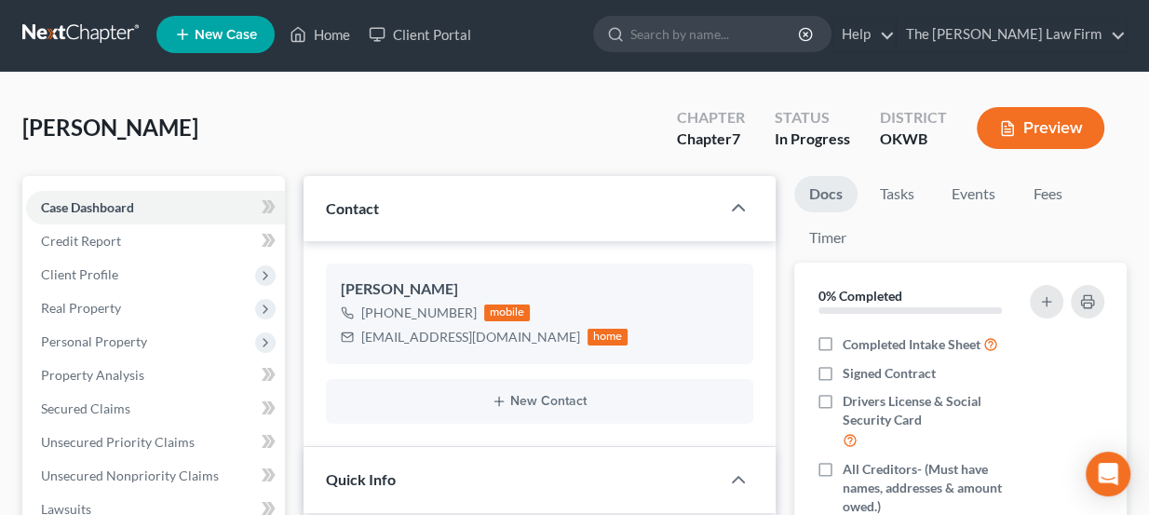
scroll to position [0, 0]
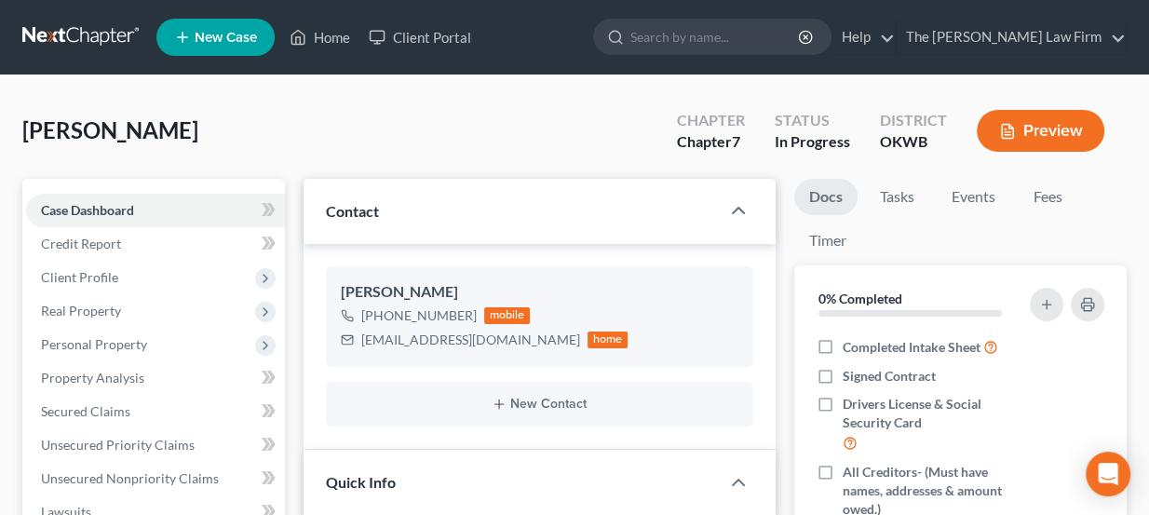
click at [100, 34] on link at bounding box center [81, 37] width 119 height 34
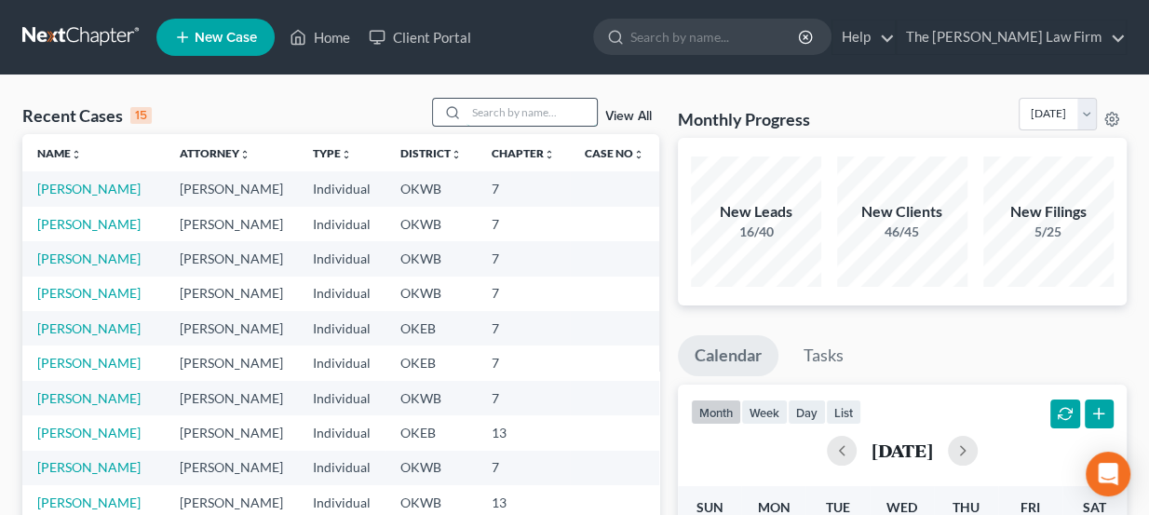
click at [529, 101] on input "search" at bounding box center [531, 112] width 130 height 27
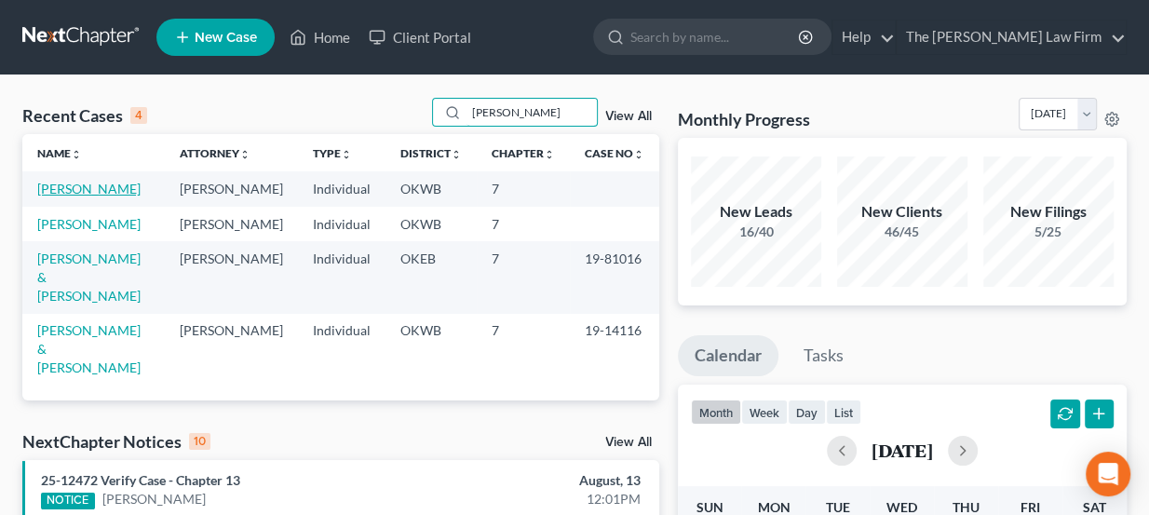
type input "[PERSON_NAME]"
click at [77, 188] on link "[PERSON_NAME]" at bounding box center [88, 189] width 103 height 16
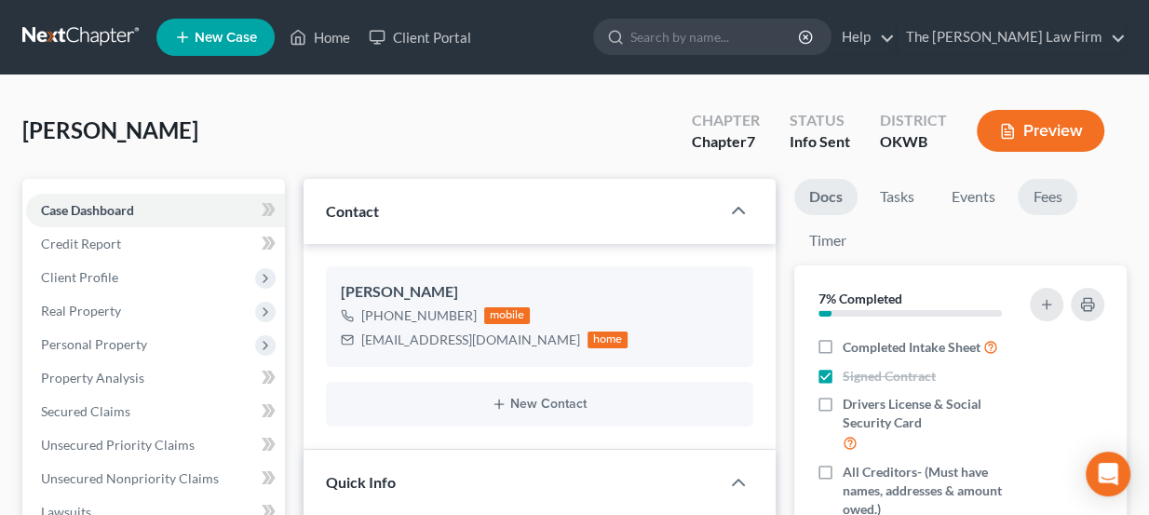
click at [1047, 179] on link "Fees" at bounding box center [1048, 197] width 60 height 36
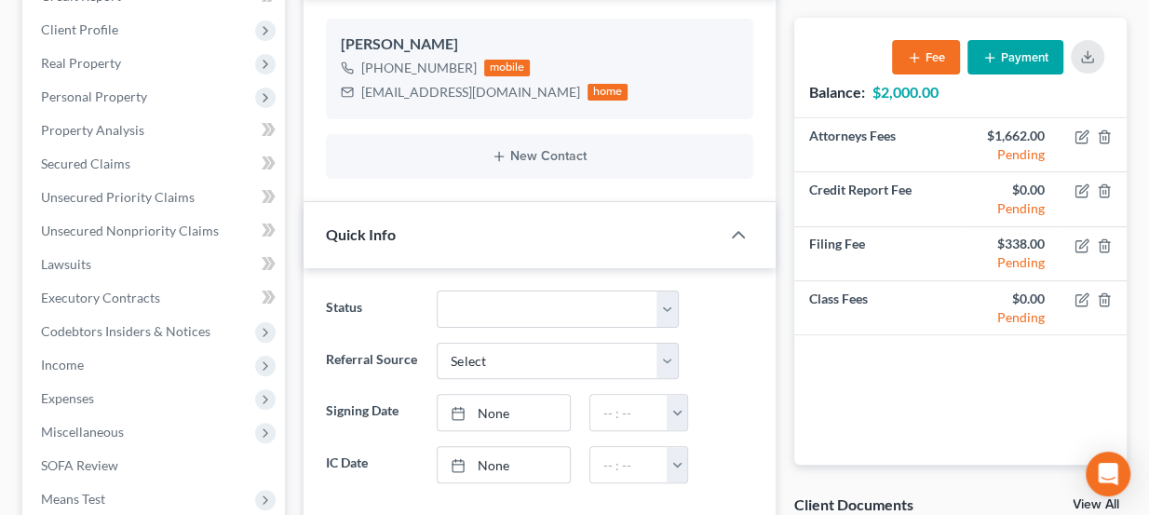
scroll to position [253, 0]
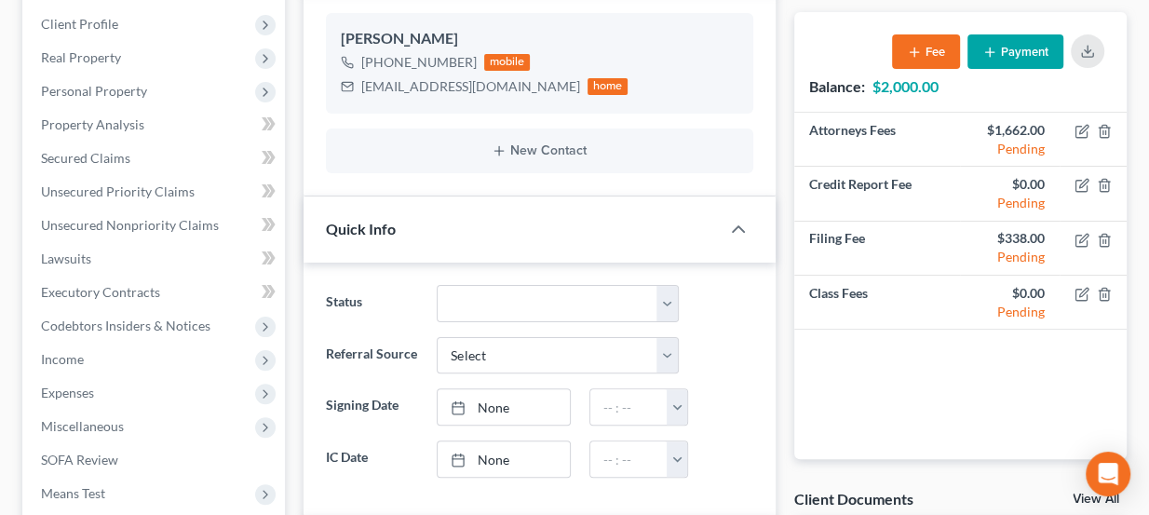
click at [1022, 51] on button "Payment" at bounding box center [1015, 51] width 96 height 34
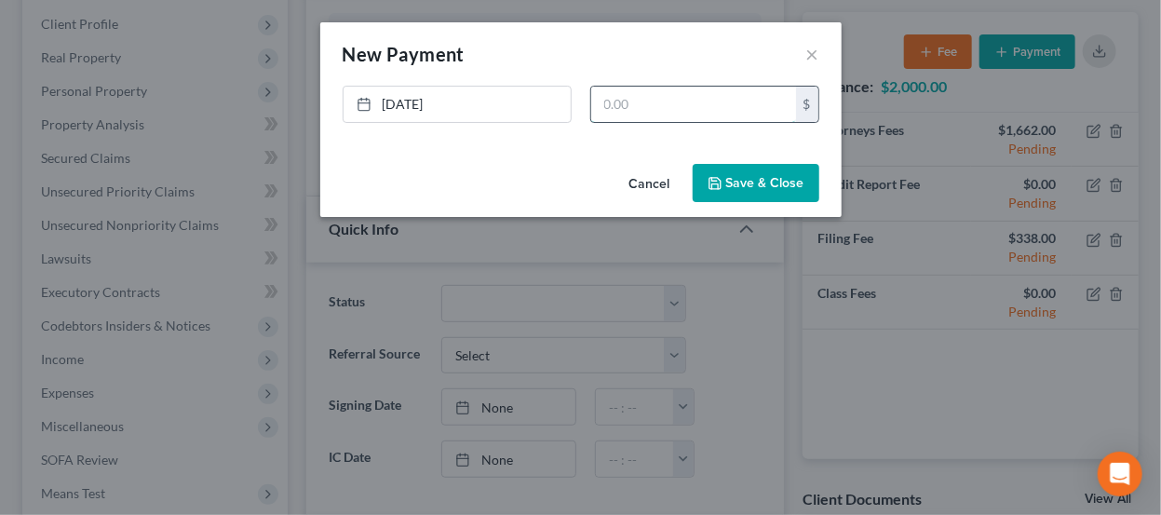
click at [658, 106] on input "text" at bounding box center [693, 104] width 205 height 35
type input "300"
click at [721, 182] on icon "button" at bounding box center [715, 183] width 15 height 15
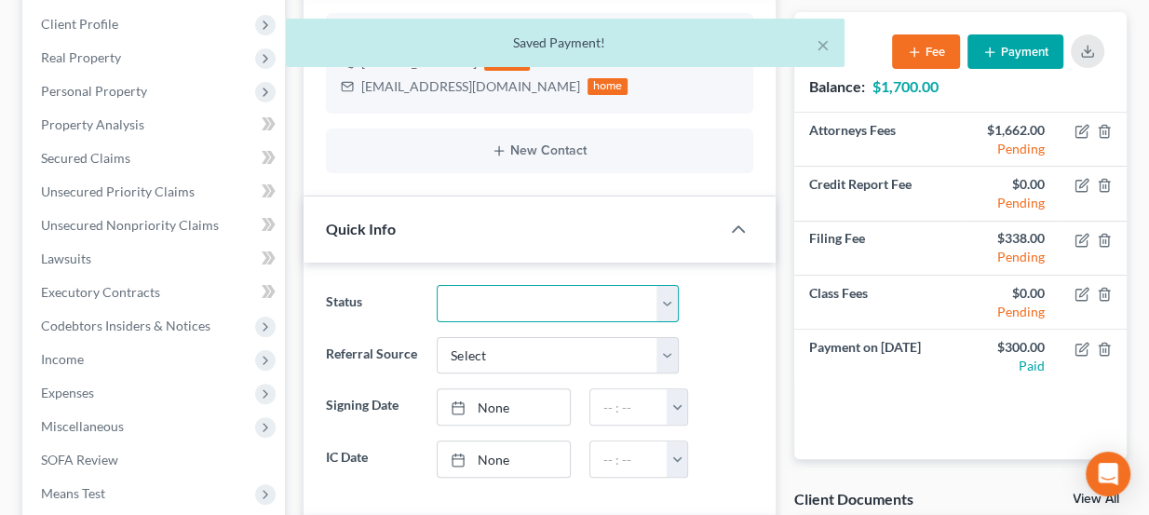
click at [521, 294] on select "Discharged Dismissed Filed Info Sent In Progress Lead Lost Lead Ready to File R…" at bounding box center [558, 303] width 242 height 37
select select "8"
click at [437, 285] on select "Discharged Dismissed Filed Info Sent In Progress Lead Lost Lead Ready to File R…" at bounding box center [558, 303] width 242 height 37
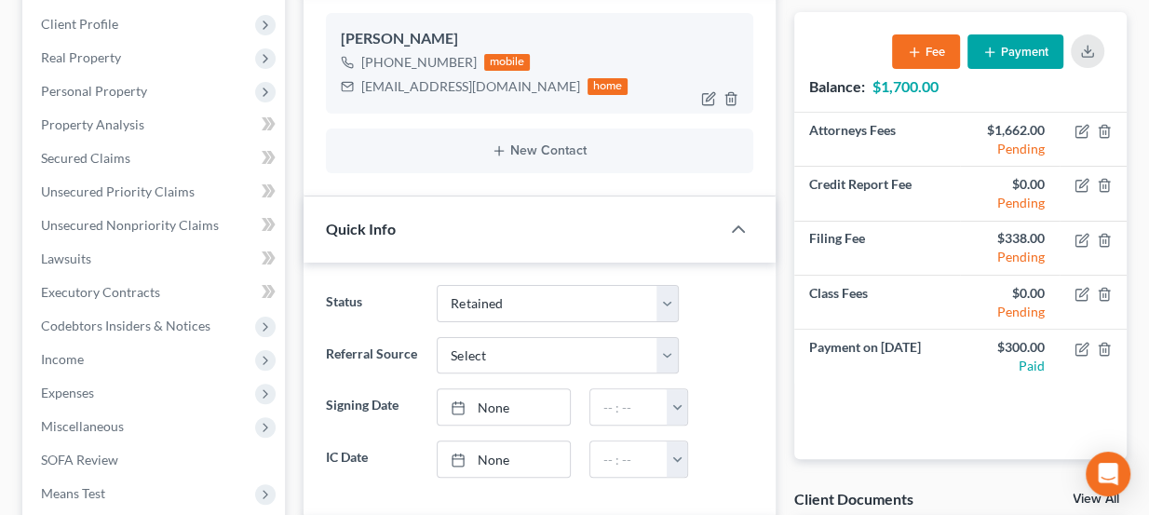
click at [391, 88] on div "pipeline2780@gmail.com" at bounding box center [470, 86] width 219 height 19
copy div "pipeline2780@gmail.com"
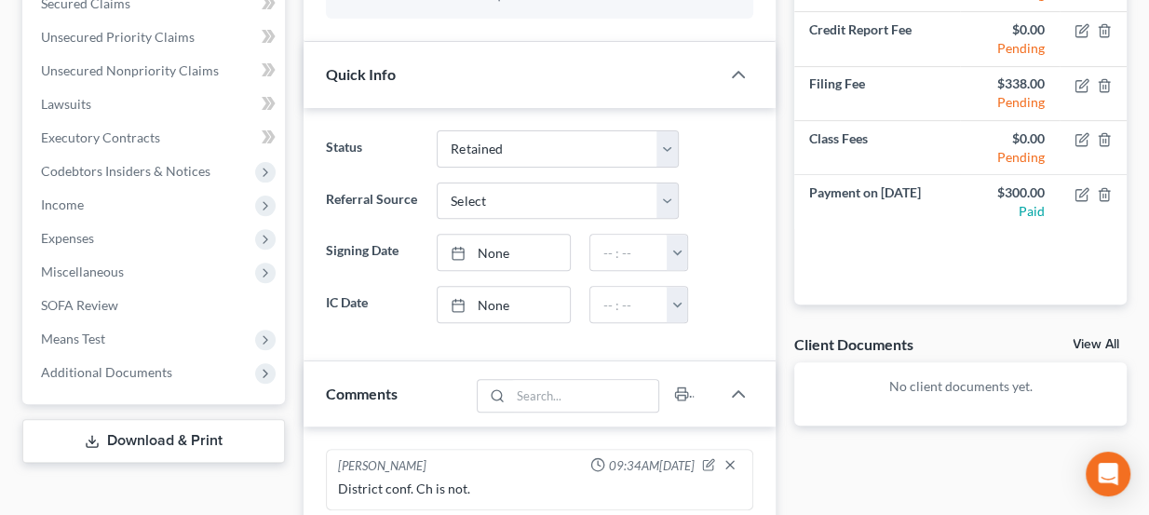
scroll to position [169, 0]
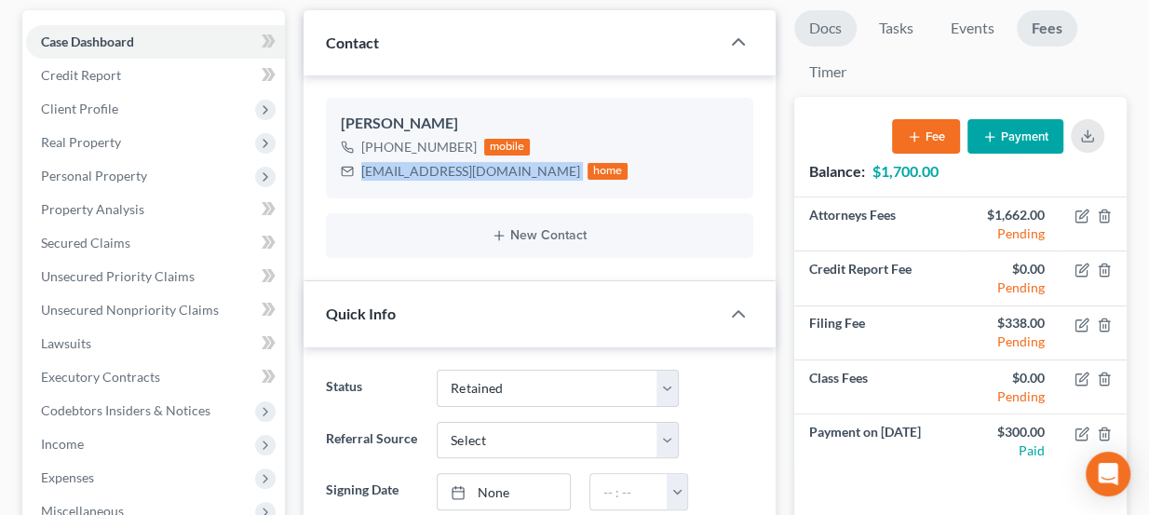
click at [849, 25] on link "Docs" at bounding box center [825, 28] width 62 height 36
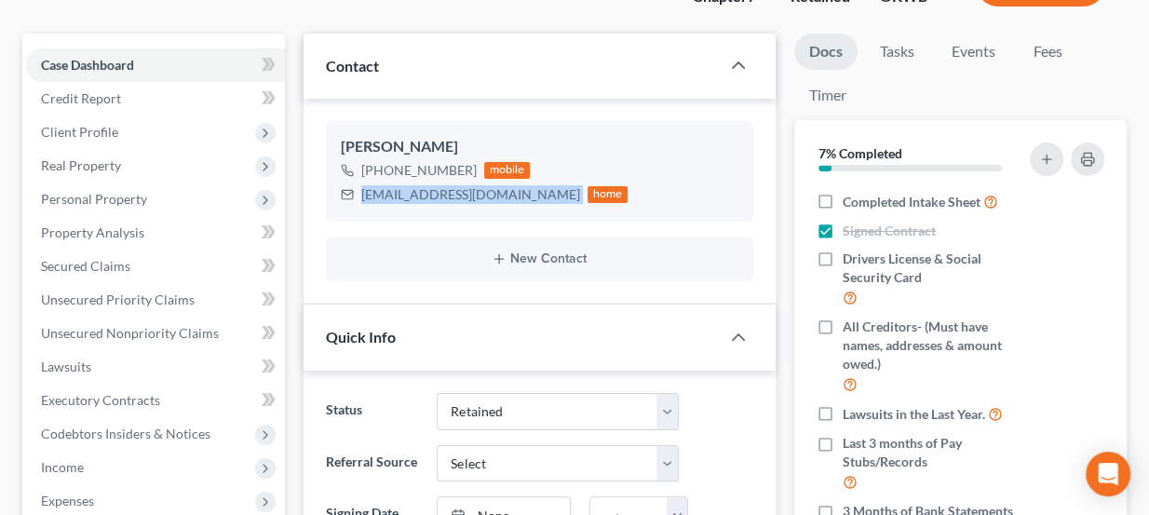
scroll to position [0, 0]
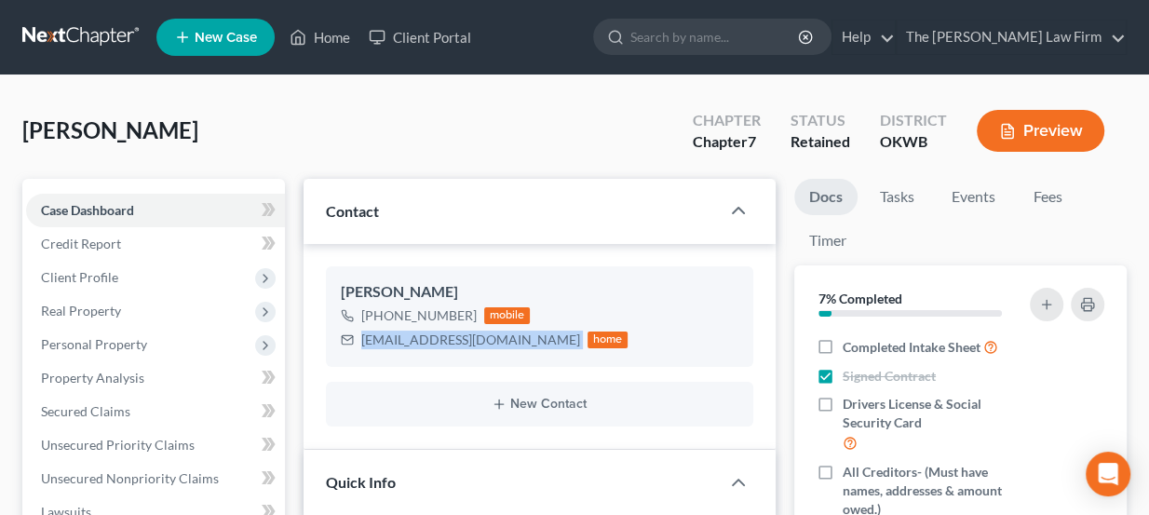
click at [84, 42] on link at bounding box center [81, 37] width 119 height 34
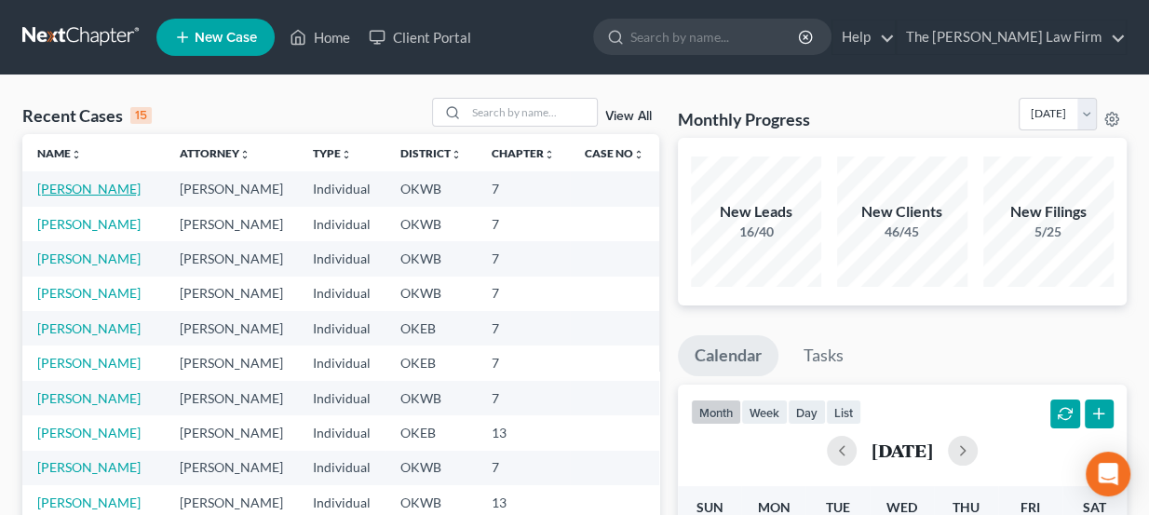
click at [89, 190] on link "[PERSON_NAME]" at bounding box center [88, 189] width 103 height 16
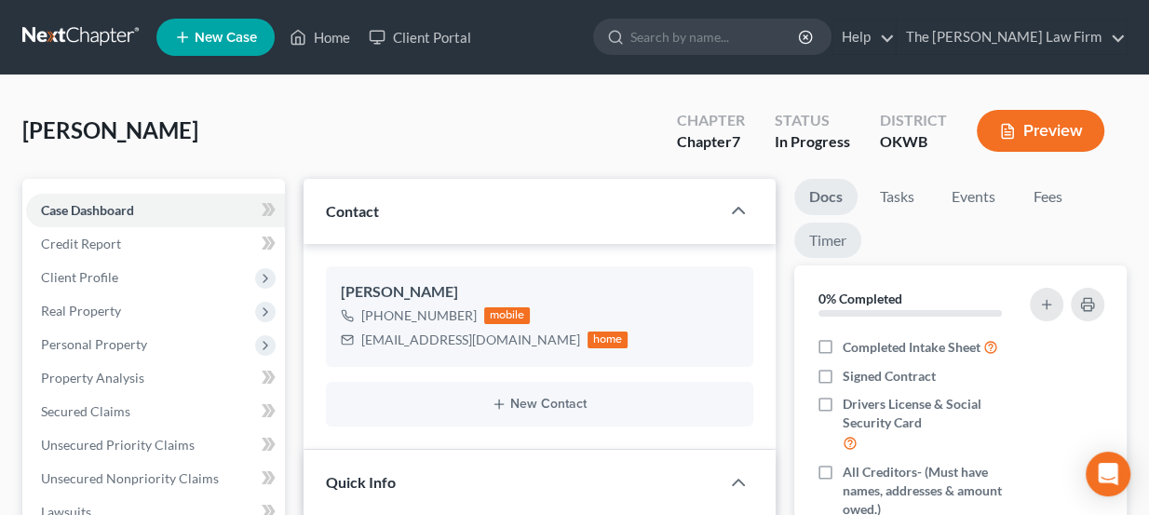
click at [841, 240] on link "Timer" at bounding box center [827, 241] width 67 height 36
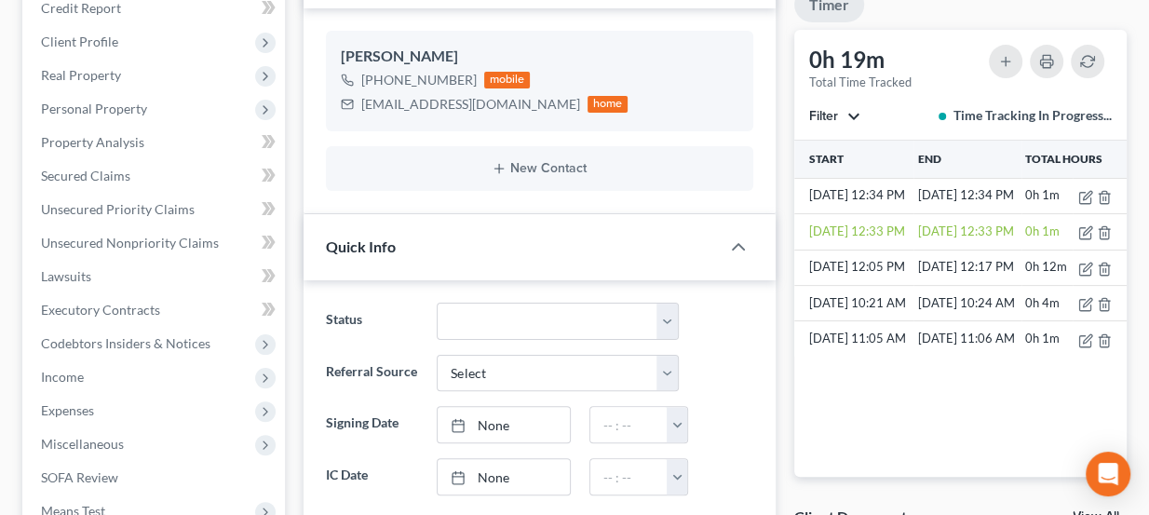
scroll to position [253, 0]
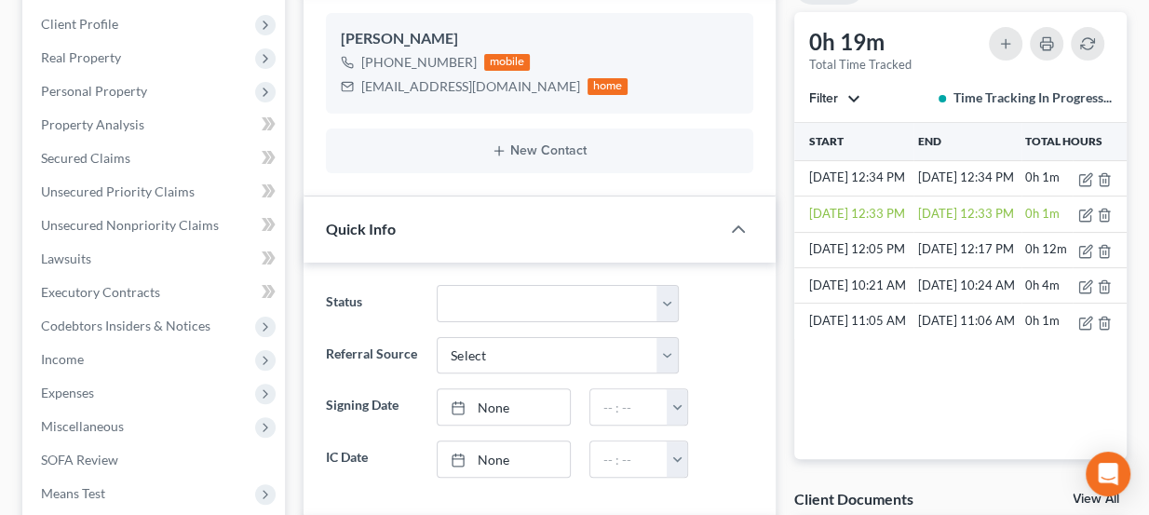
click at [854, 92] on button "Filter" at bounding box center [834, 98] width 51 height 13
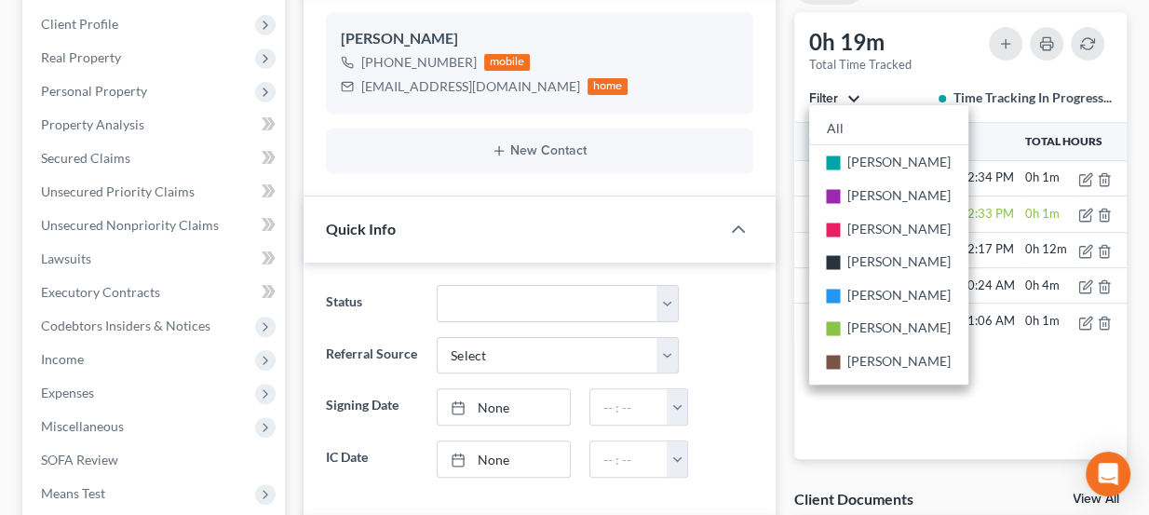
click at [854, 92] on button "Filter" at bounding box center [834, 98] width 51 height 13
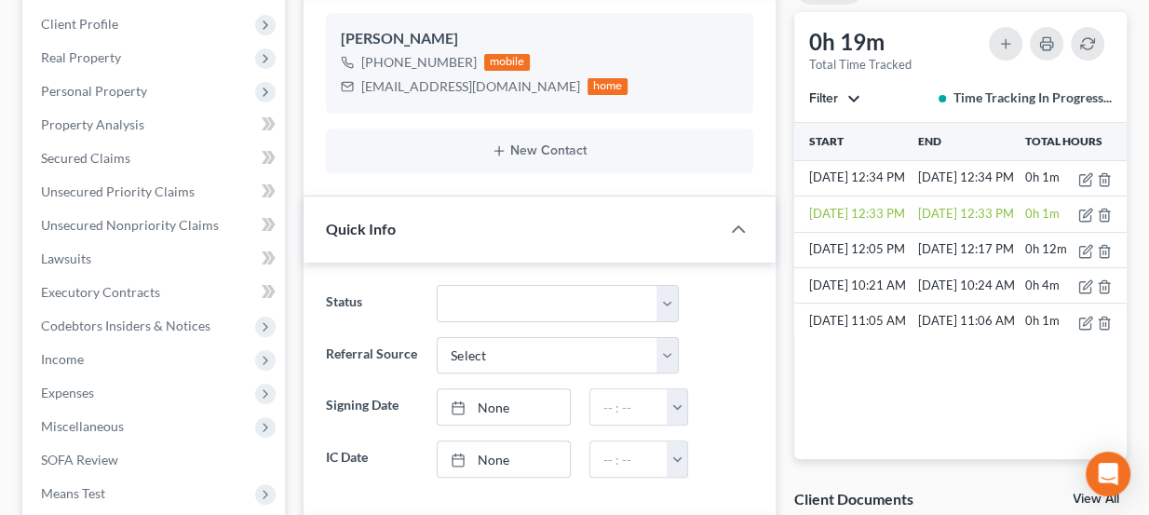
click at [854, 92] on button "Filter" at bounding box center [834, 98] width 51 height 13
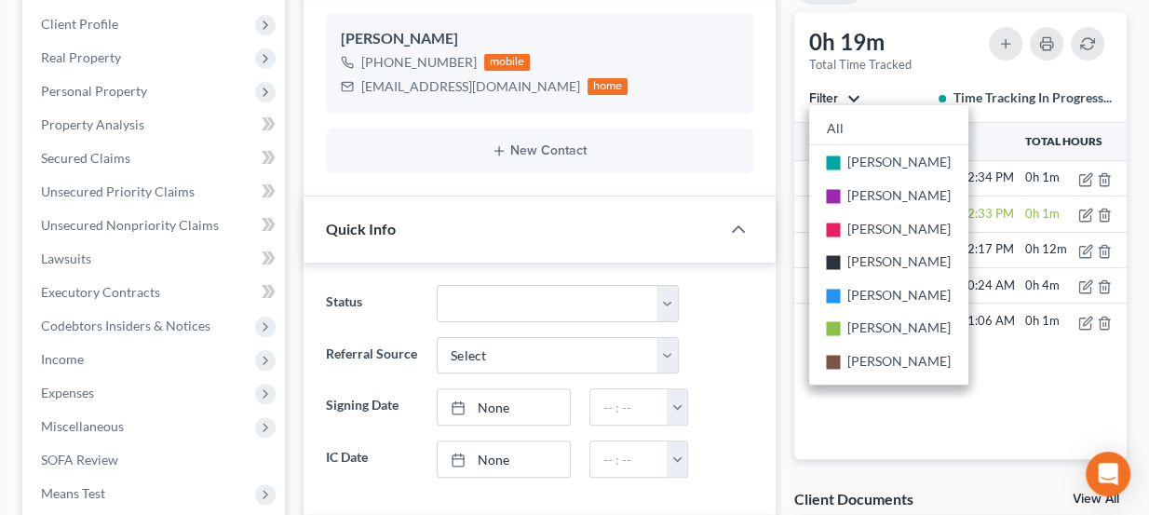
click at [854, 92] on button "Filter" at bounding box center [834, 98] width 51 height 13
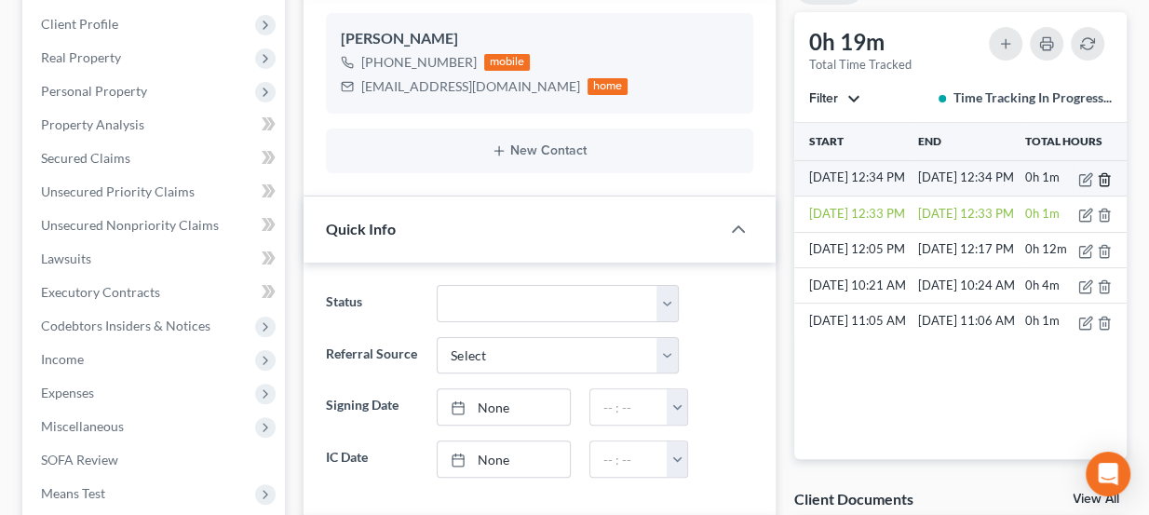
click at [1105, 179] on line "button" at bounding box center [1105, 181] width 0 height 4
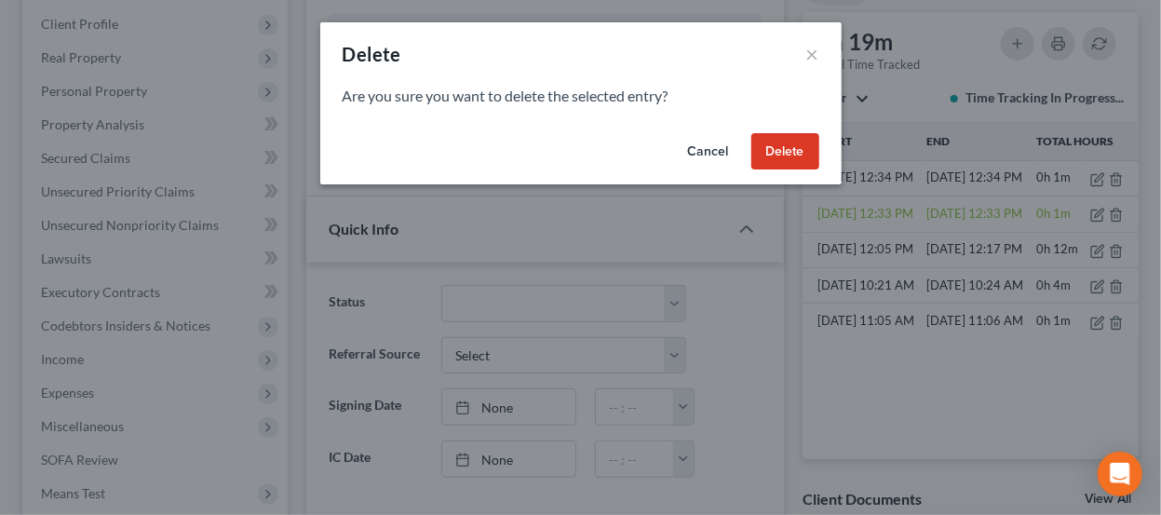
click at [791, 153] on button "Delete" at bounding box center [785, 151] width 68 height 37
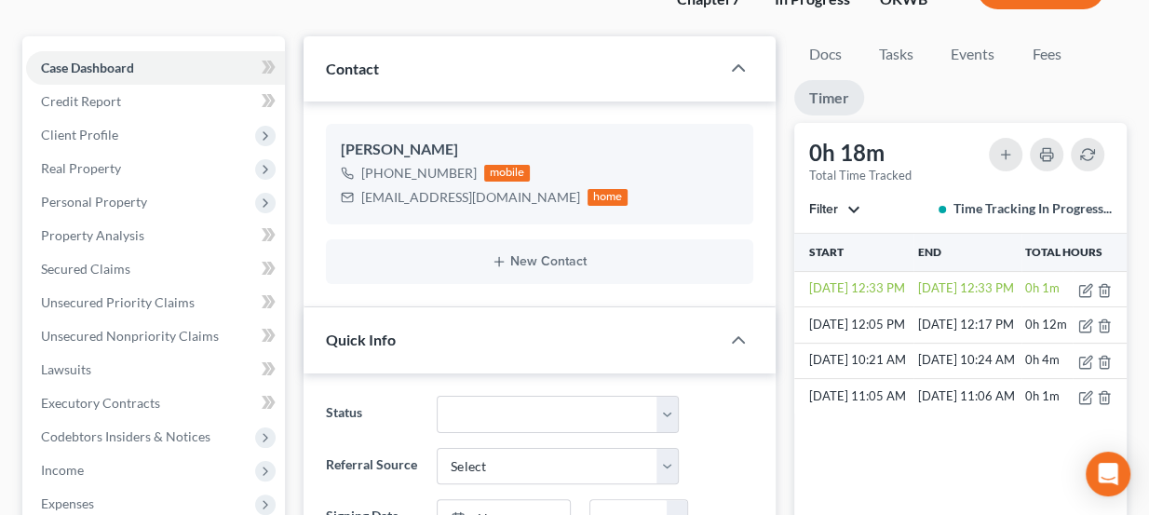
scroll to position [0, 0]
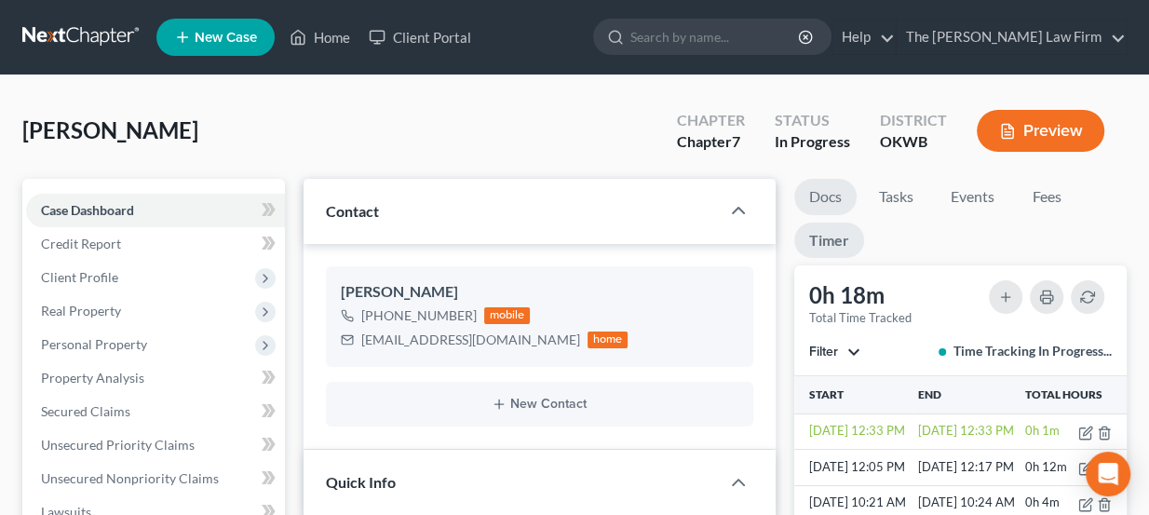
click at [838, 191] on link "Docs" at bounding box center [825, 197] width 62 height 36
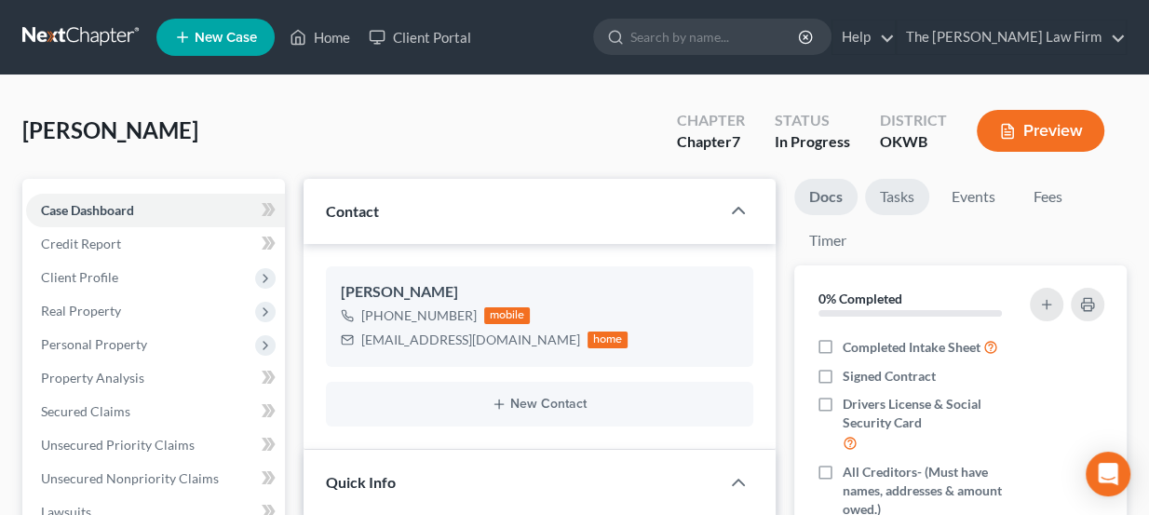
click at [881, 198] on link "Tasks" at bounding box center [897, 197] width 64 height 36
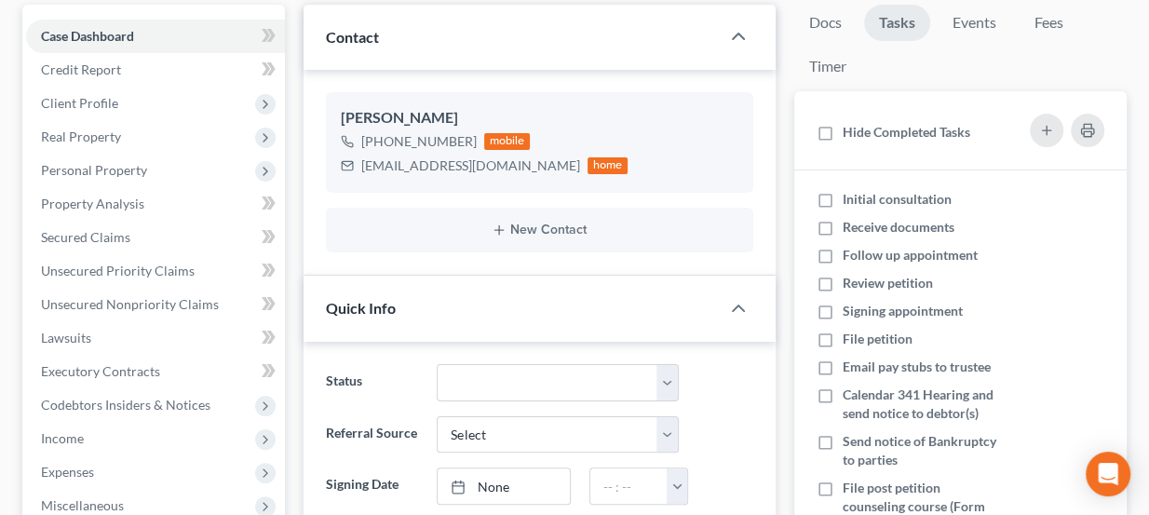
scroll to position [253, 0]
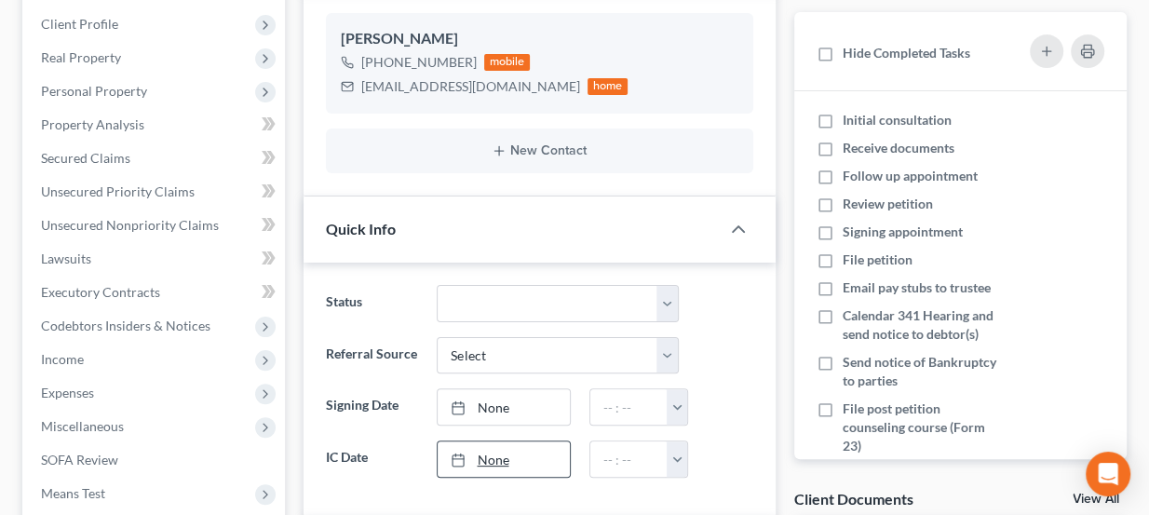
click at [484, 457] on link "None" at bounding box center [503, 458] width 131 height 35
type input "8/13/2025"
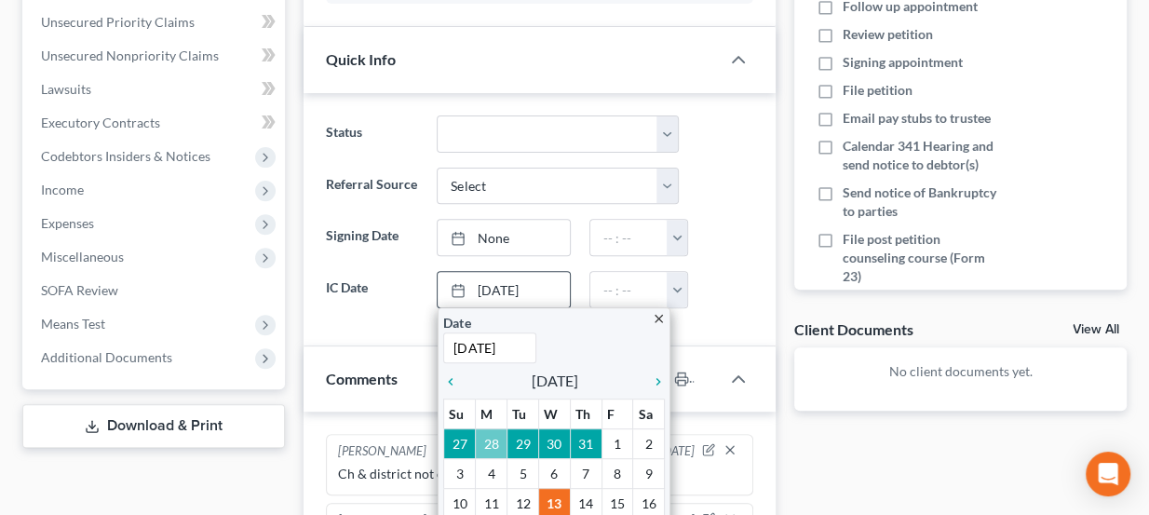
scroll to position [592, 0]
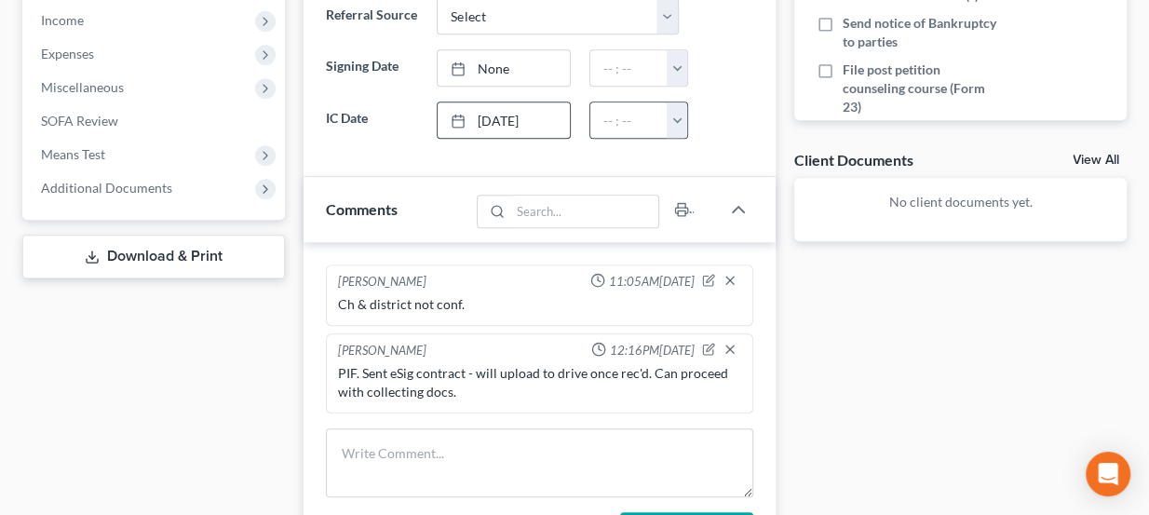
click at [676, 115] on button "button" at bounding box center [677, 119] width 20 height 35
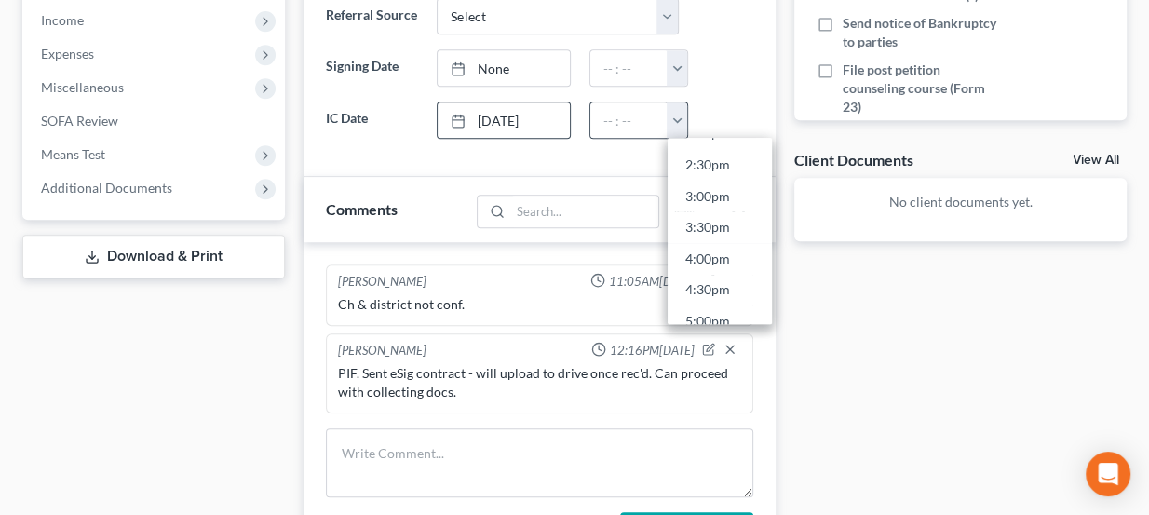
scroll to position [931, 0]
drag, startPoint x: 717, startPoint y: 169, endPoint x: 736, endPoint y: 192, distance: 29.8
click at [717, 168] on link "3:00pm" at bounding box center [720, 169] width 104 height 32
type input "3:00pm"
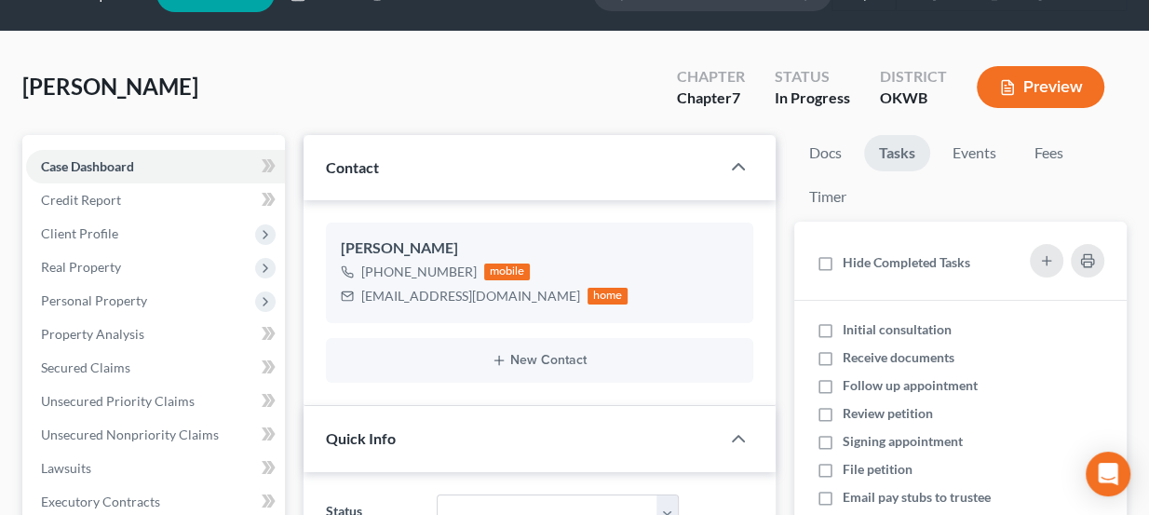
scroll to position [0, 0]
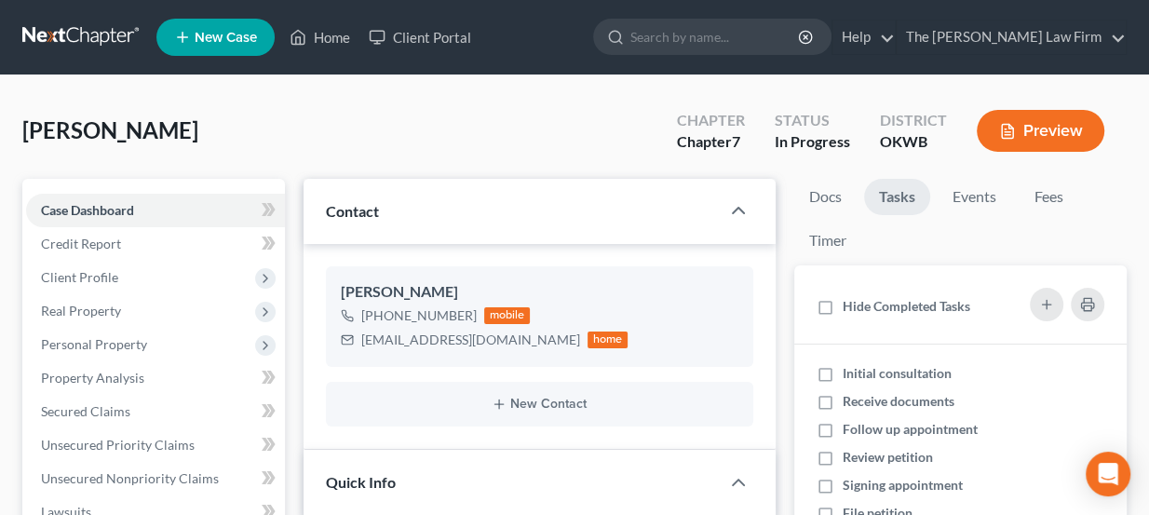
click at [70, 18] on nav "Home New Case Client Portal The Choate Law Firm lou@chapter7ok.com My Account S…" at bounding box center [574, 37] width 1149 height 74
click at [76, 40] on link at bounding box center [81, 37] width 119 height 34
